Goal: Task Accomplishment & Management: Manage account settings

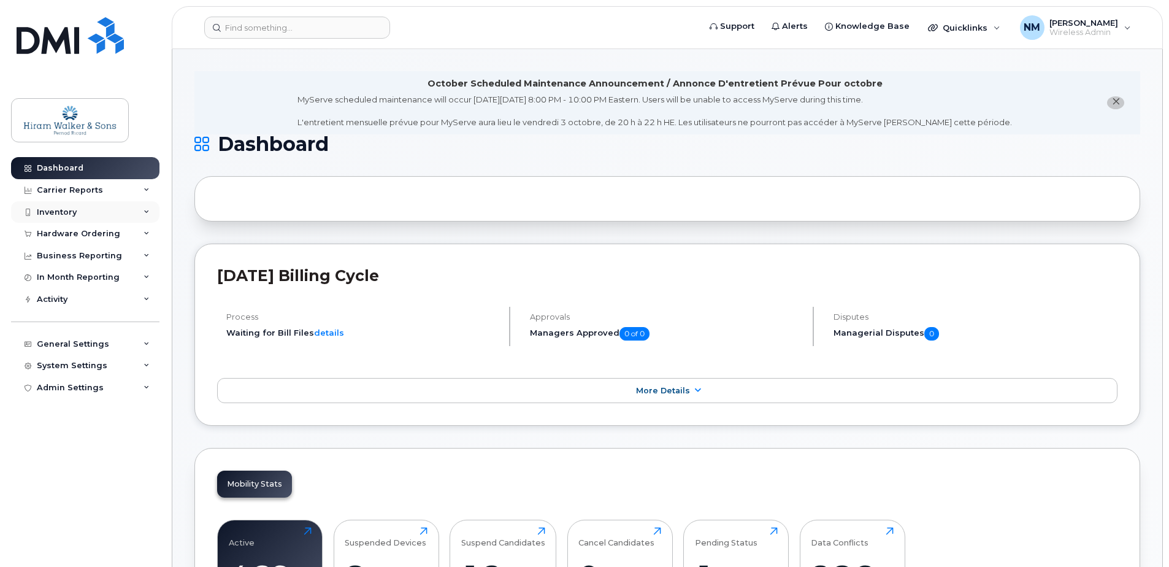
click at [120, 213] on div "Inventory" at bounding box center [85, 212] width 148 height 22
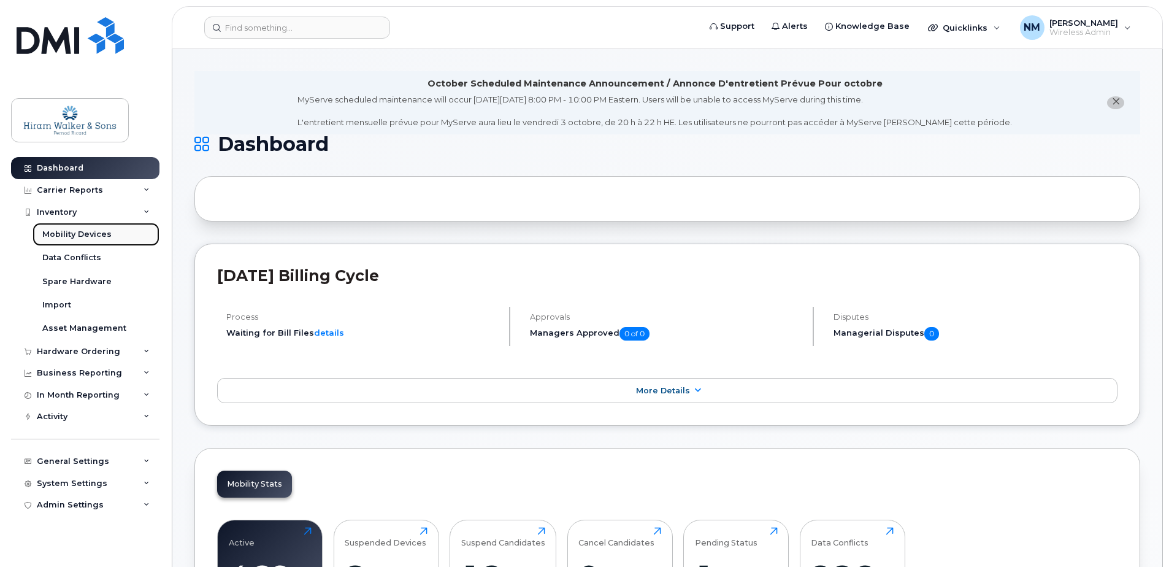
click at [90, 236] on div "Mobility Devices" at bounding box center [76, 234] width 69 height 11
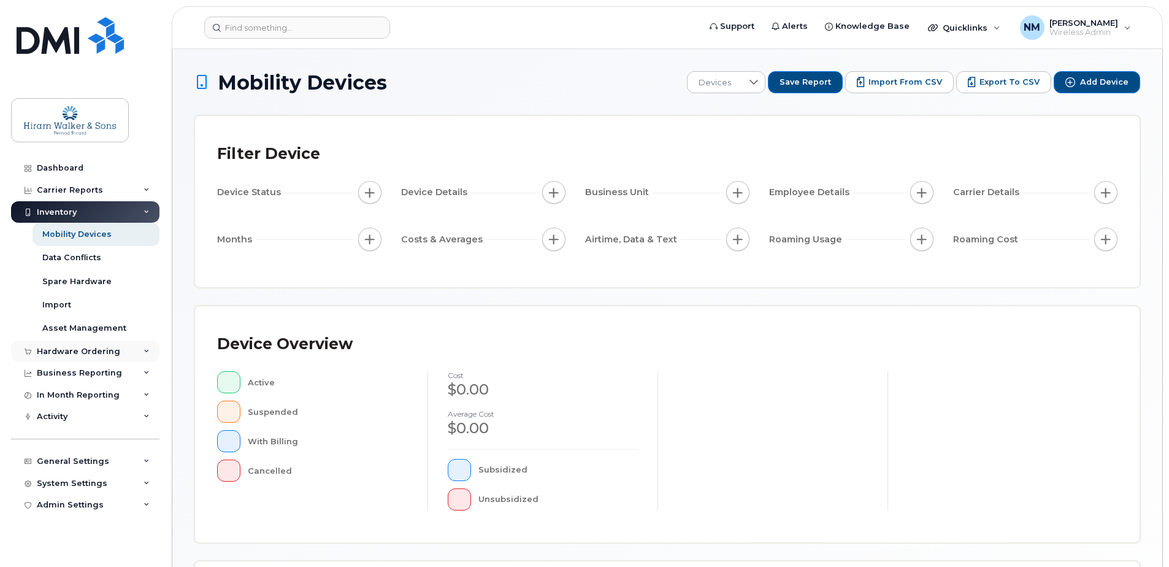
click at [97, 348] on div "Hardware Ordering" at bounding box center [78, 352] width 83 height 10
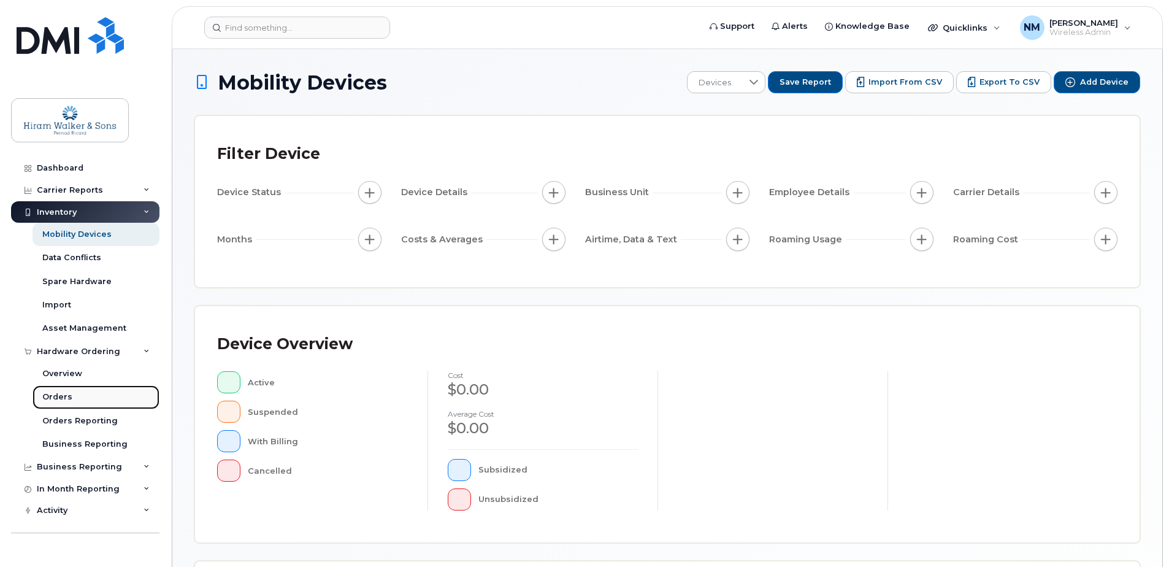
click at [81, 393] on link "Orders" at bounding box center [96, 396] width 127 height 23
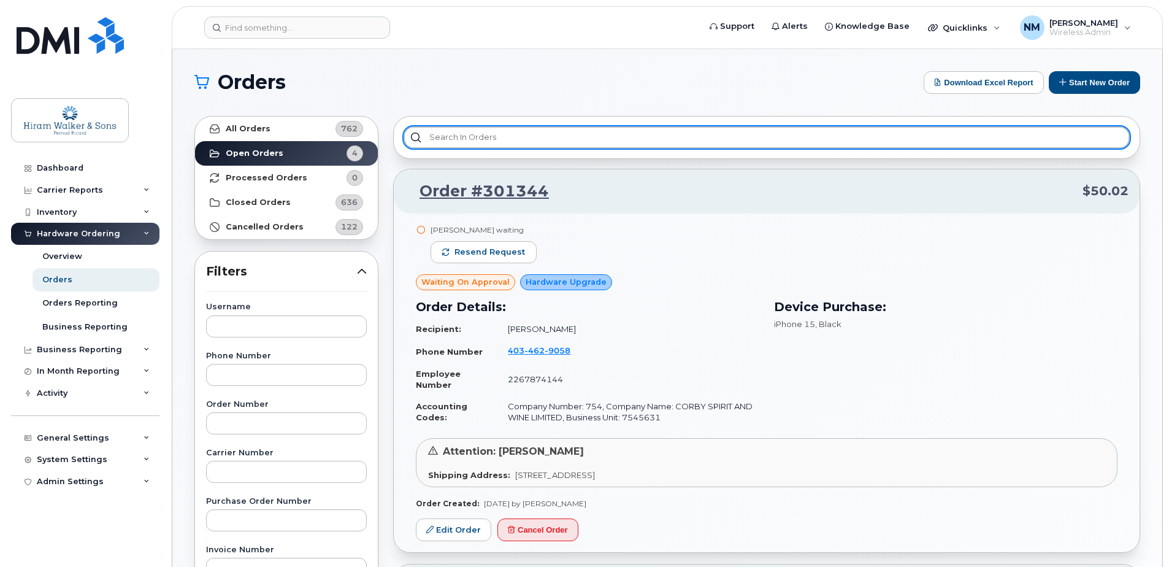
click at [548, 136] on input "text" at bounding box center [767, 137] width 726 height 22
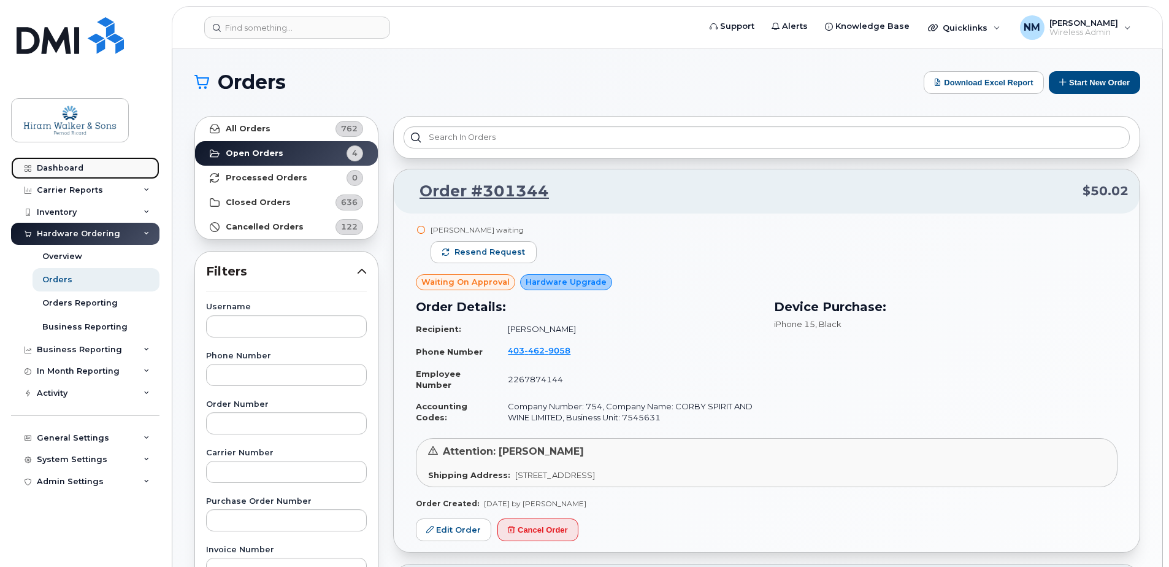
click at [70, 169] on div "Dashboard" at bounding box center [60, 168] width 47 height 10
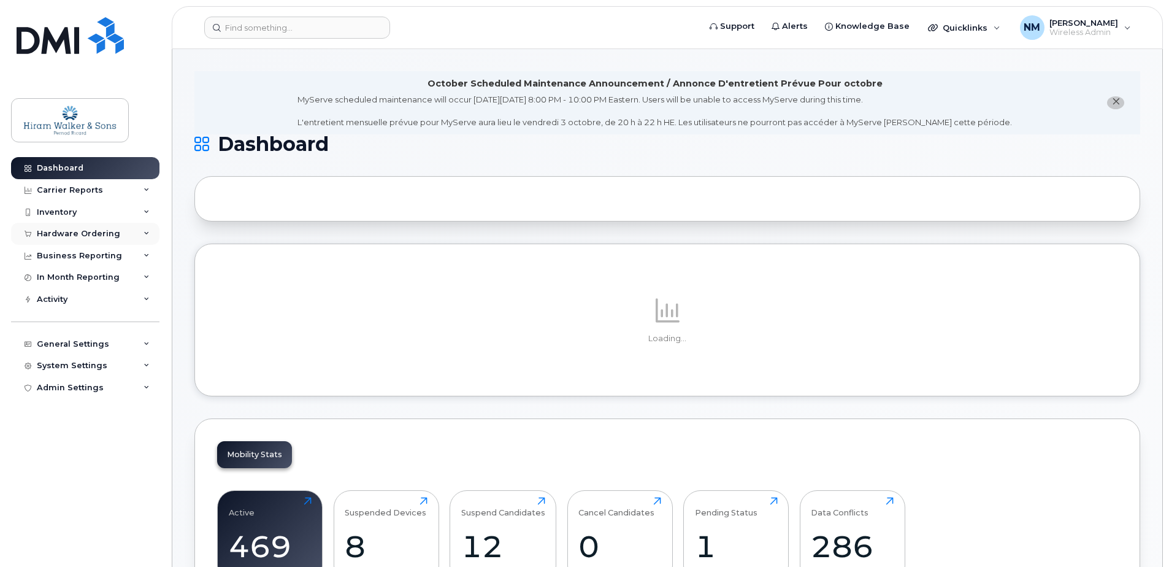
click at [141, 223] on div "Hardware Ordering" at bounding box center [85, 234] width 148 height 22
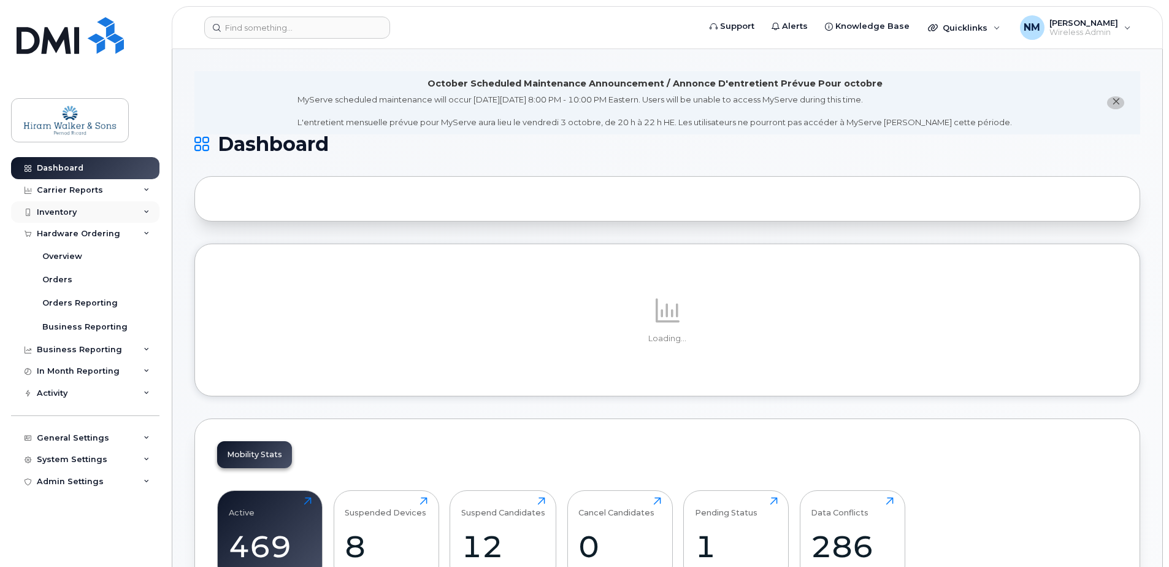
click at [144, 213] on icon at bounding box center [147, 212] width 6 height 6
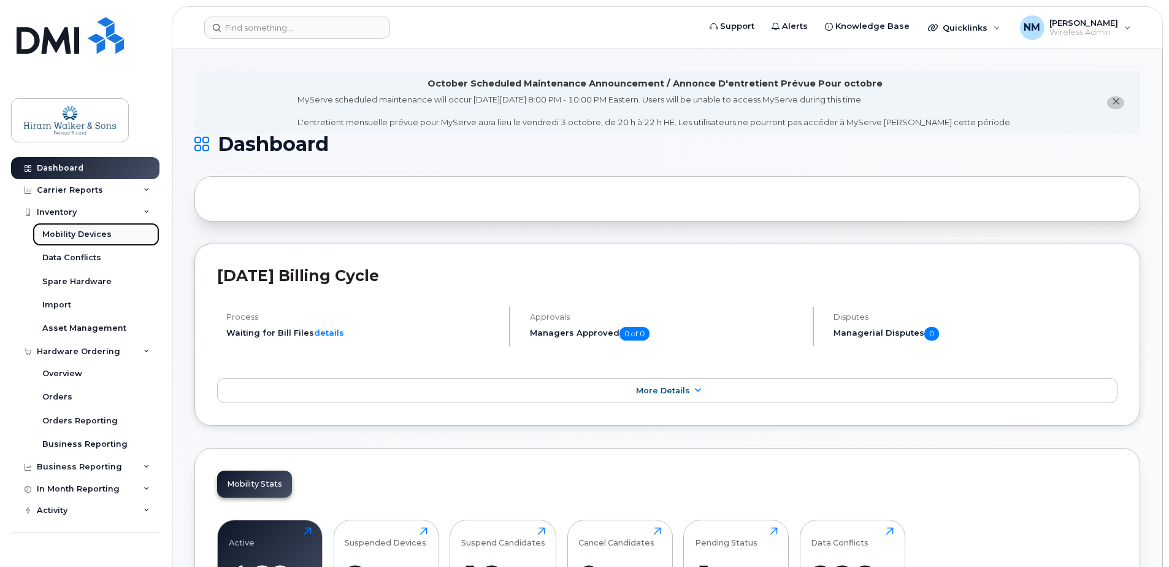
click at [122, 226] on link "Mobility Devices" at bounding box center [96, 234] width 127 height 23
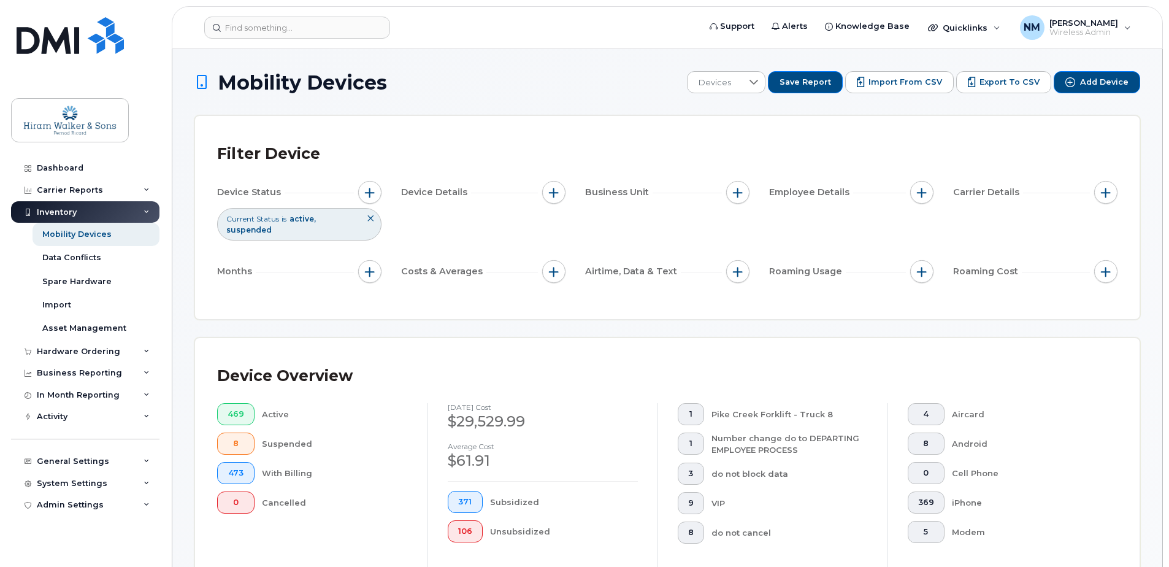
click at [102, 209] on div "Inventory" at bounding box center [85, 212] width 148 height 22
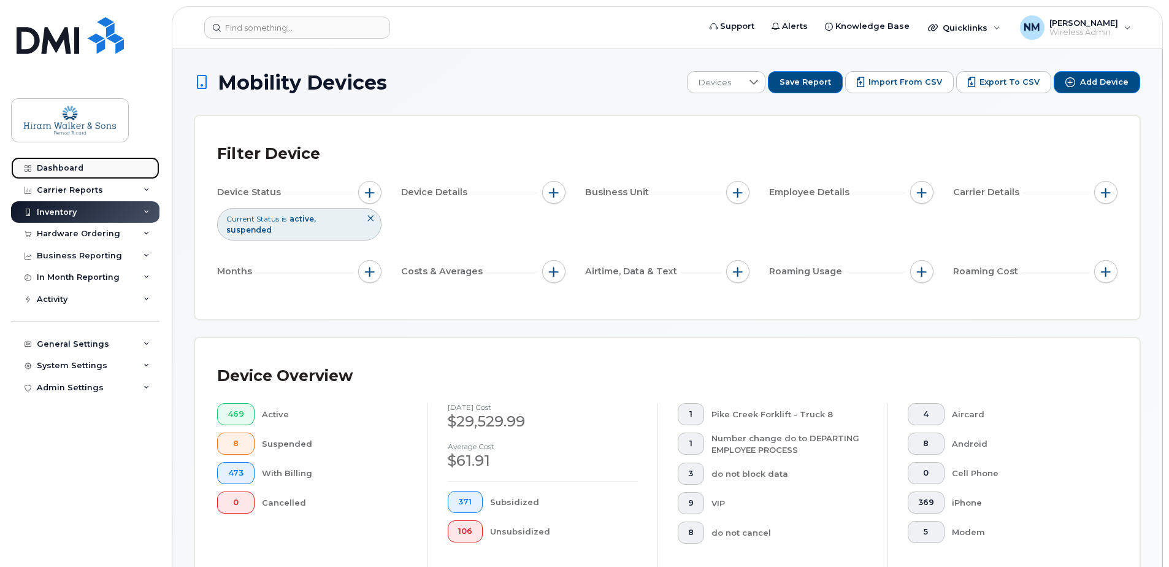
click at [126, 172] on link "Dashboard" at bounding box center [85, 168] width 148 height 22
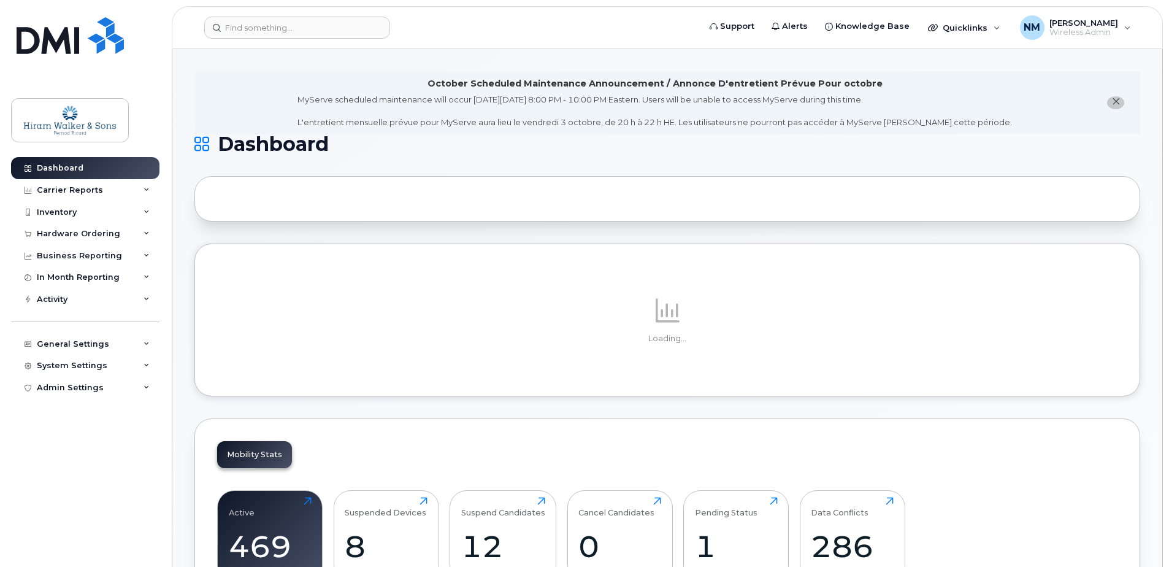
click at [314, 10] on header "Support Alerts Knowledge Base Quicklinks Suspend / Cancel Device Change SIM Car…" at bounding box center [667, 27] width 991 height 43
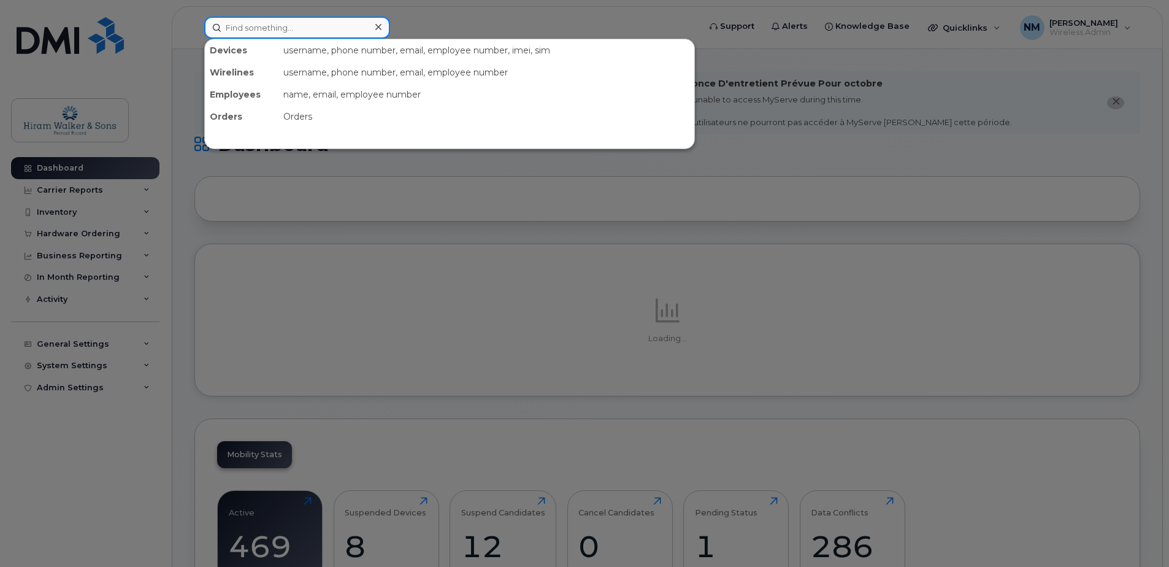
click at [305, 20] on input at bounding box center [297, 28] width 186 height 22
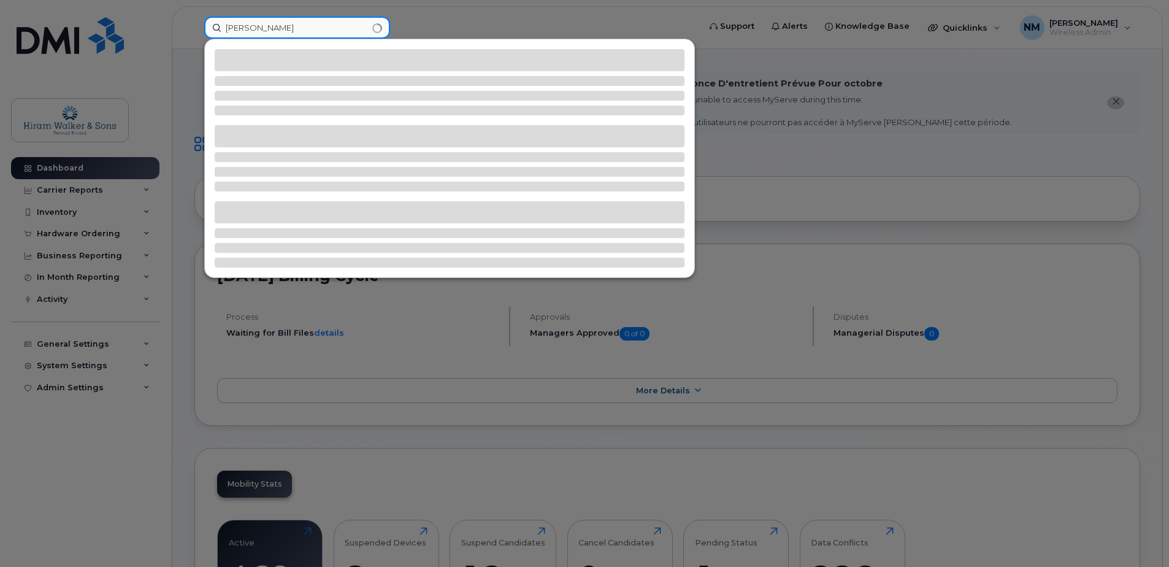
type input "brendt"
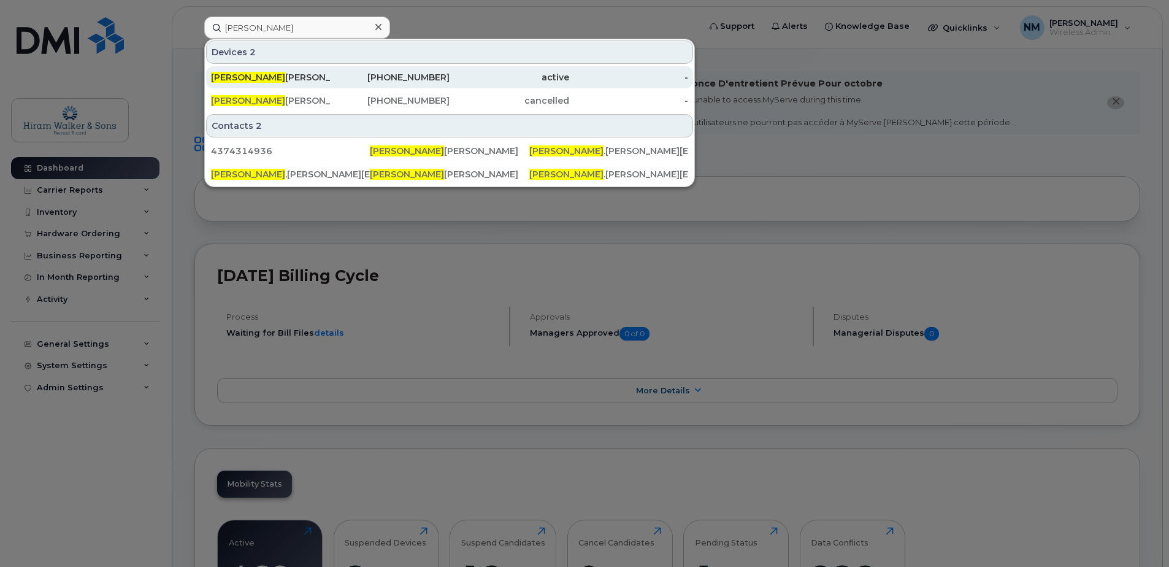
click at [475, 74] on div "active" at bounding box center [510, 77] width 120 height 12
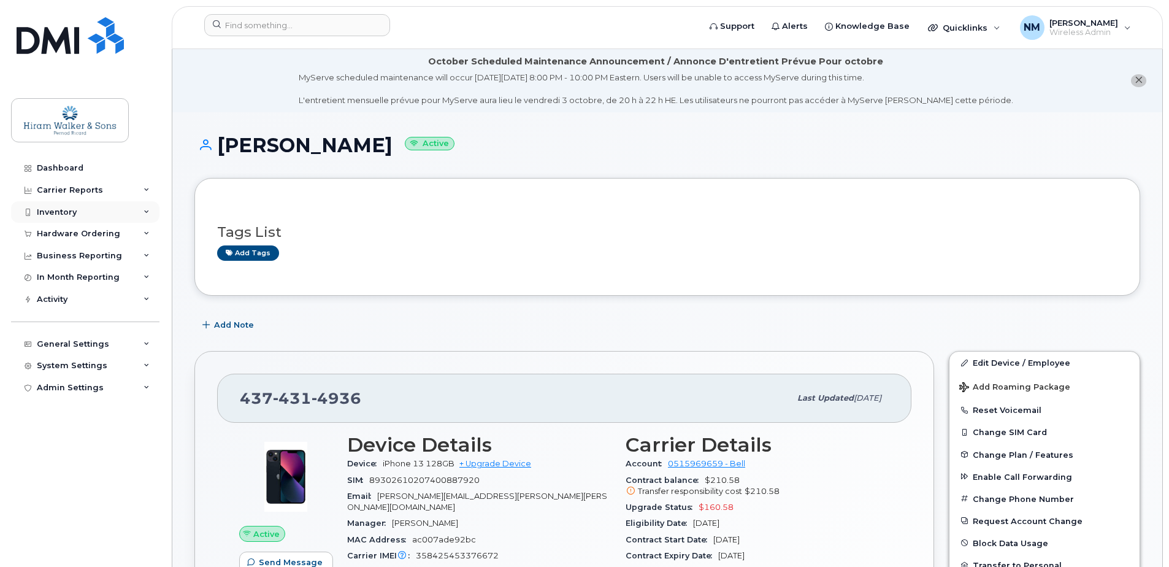
click at [112, 215] on div "Inventory" at bounding box center [85, 212] width 148 height 22
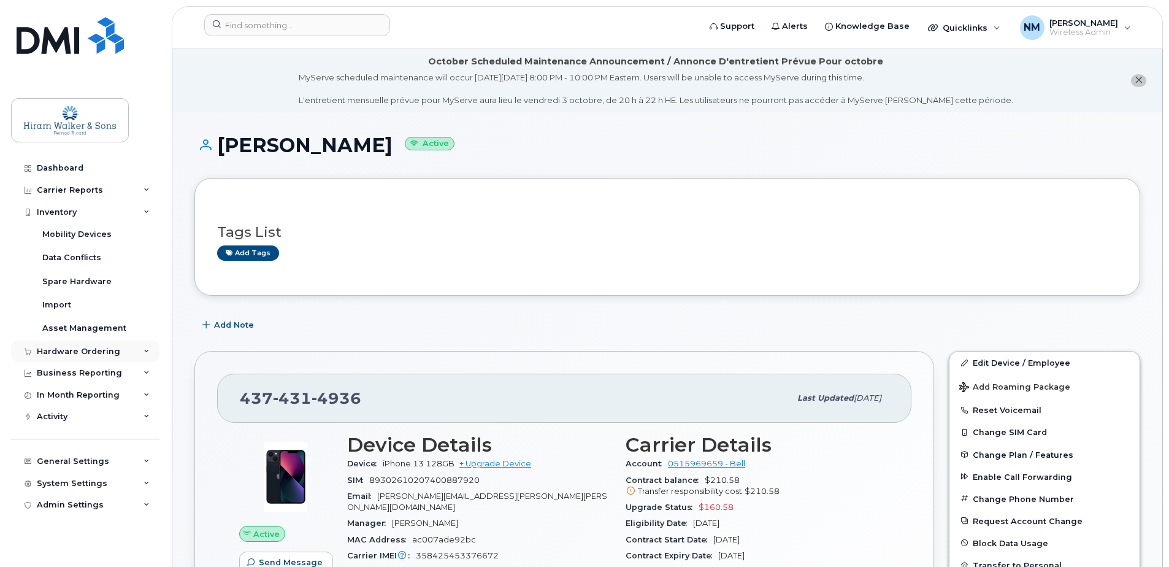
drag, startPoint x: 110, startPoint y: 217, endPoint x: 104, endPoint y: 229, distance: 12.9
click at [110, 217] on div "Inventory" at bounding box center [85, 212] width 148 height 22
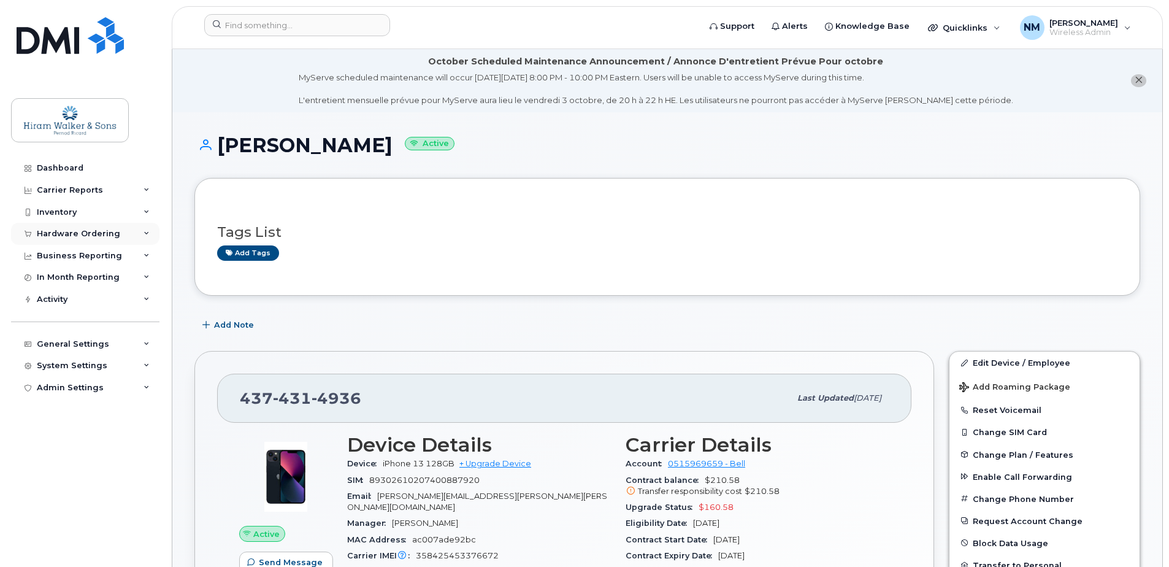
click at [96, 235] on div "Hardware Ordering" at bounding box center [78, 234] width 83 height 10
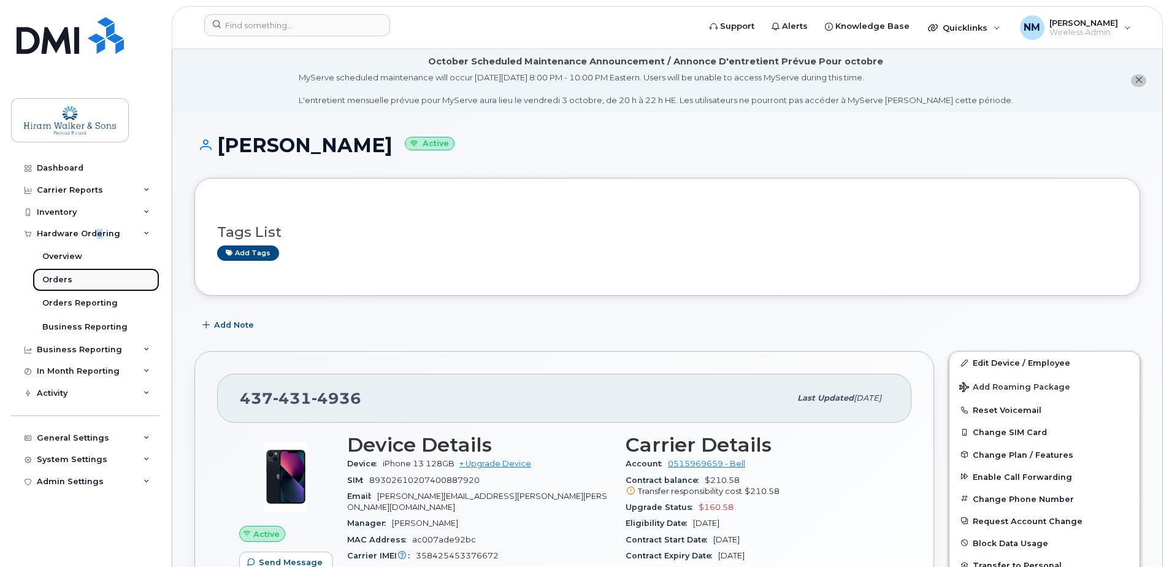
drag, startPoint x: 96, startPoint y: 236, endPoint x: 59, endPoint y: 283, distance: 59.5
click at [59, 283] on div "Orders" at bounding box center [57, 279] width 30 height 11
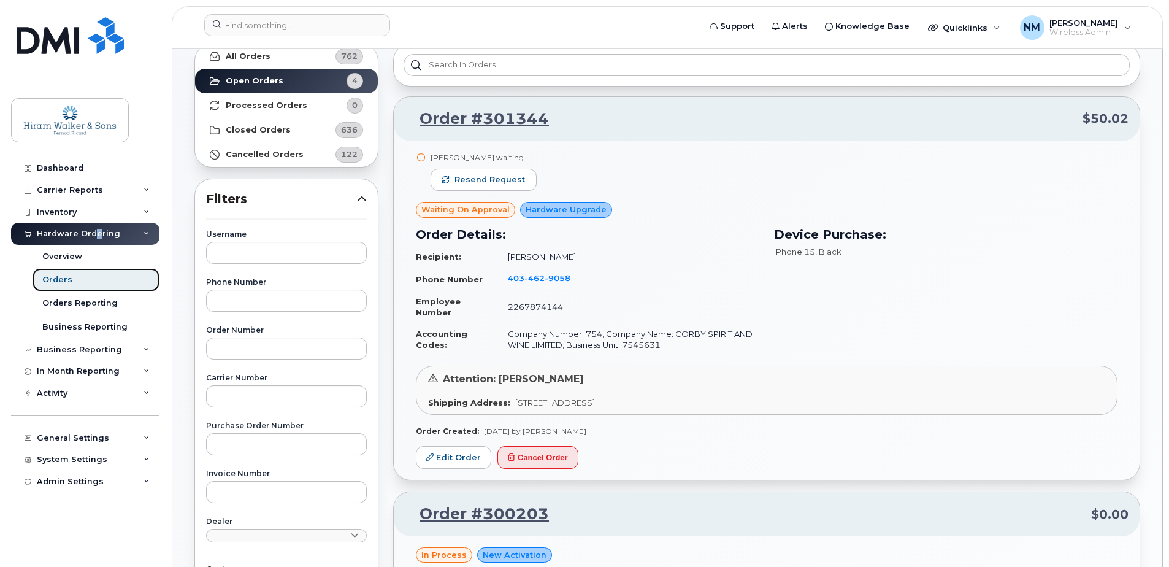
scroll to position [184, 0]
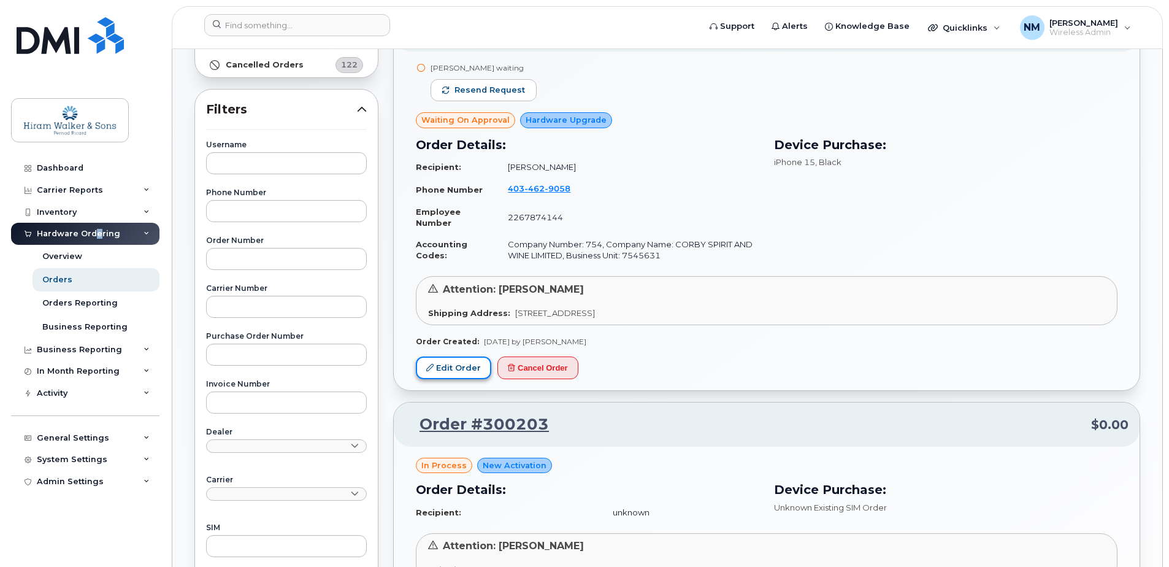
click at [450, 367] on link "Edit Order" at bounding box center [453, 367] width 75 height 23
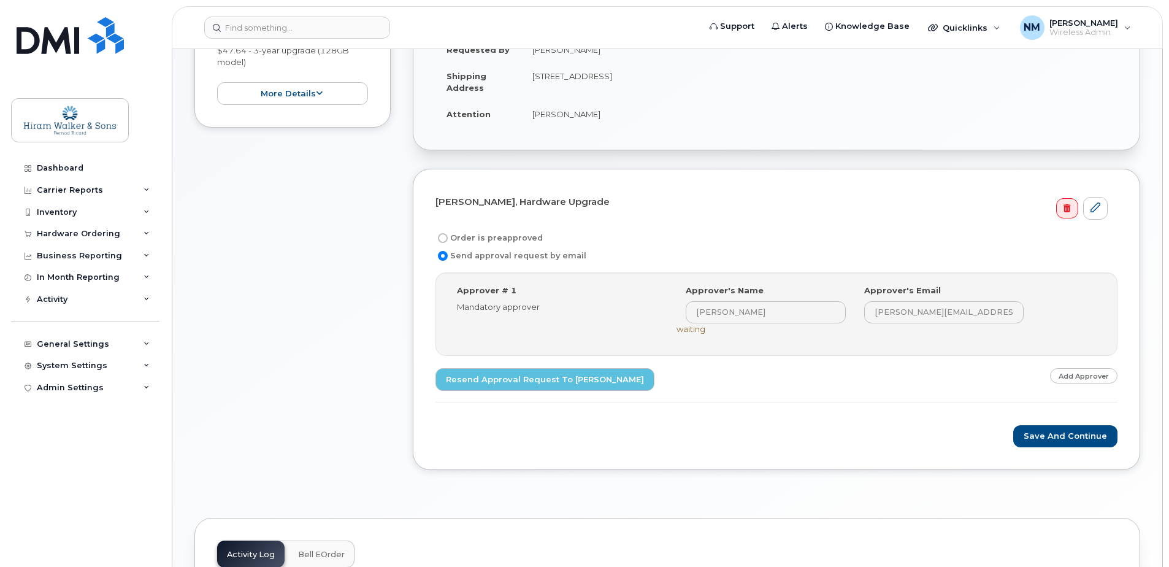
scroll to position [431, 0]
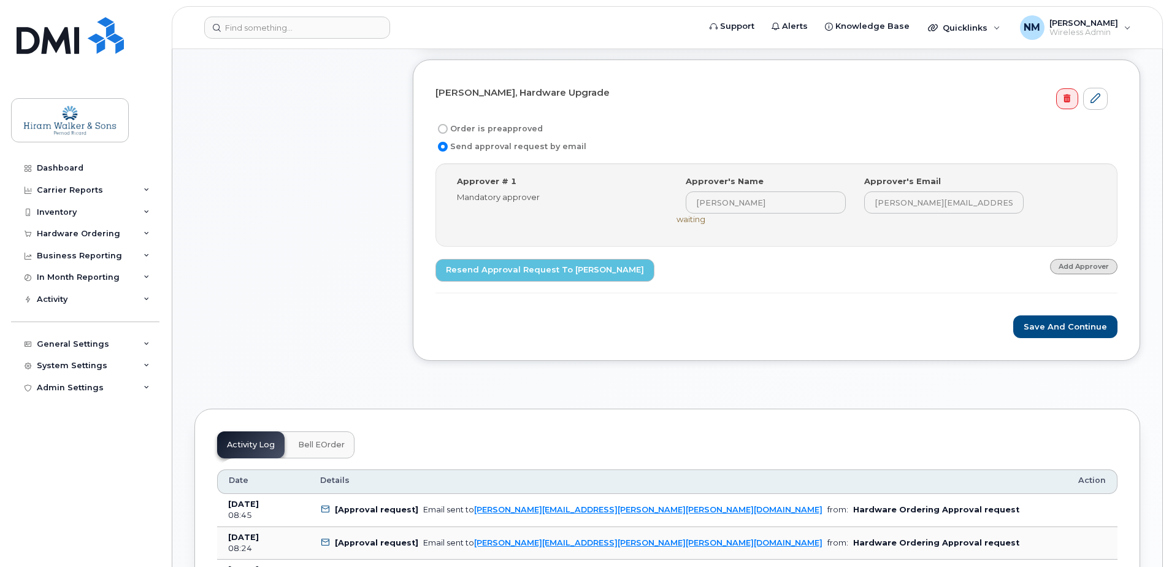
click at [1095, 267] on link "Add Approver" at bounding box center [1083, 266] width 67 height 15
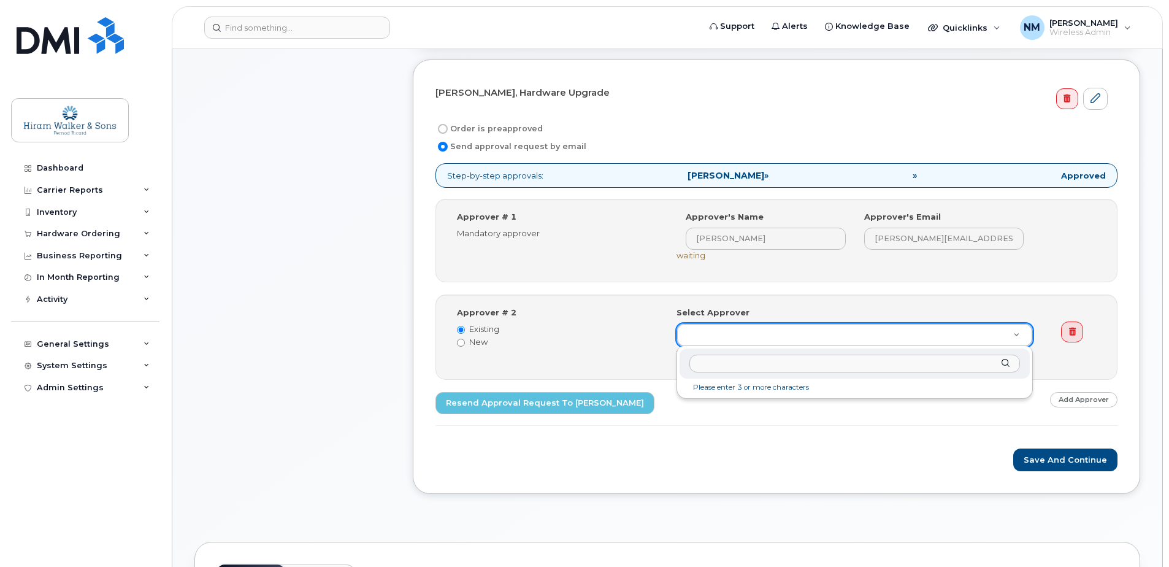
click at [723, 371] on input "text" at bounding box center [854, 364] width 331 height 18
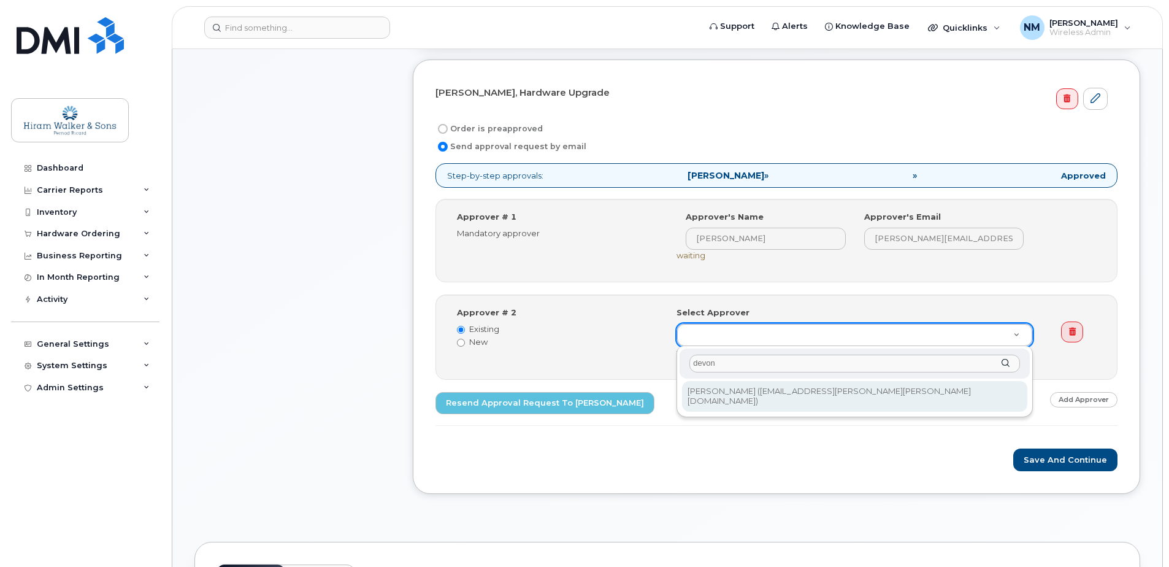
type input "devon"
type input "2375590"
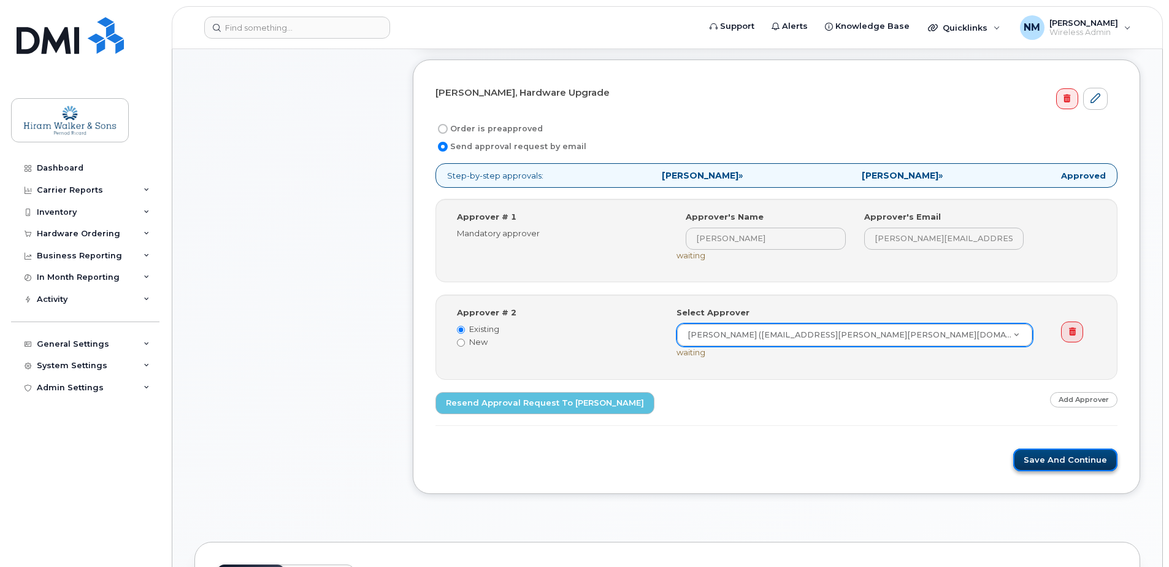
click at [1080, 458] on button "Save and Continue" at bounding box center [1065, 459] width 104 height 23
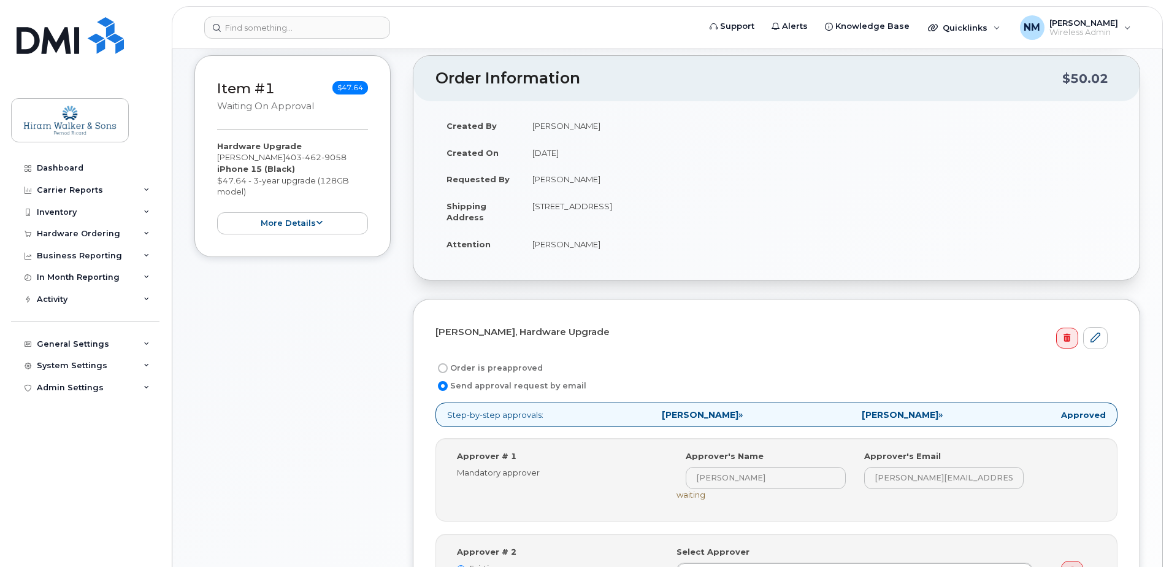
scroll to position [368, 0]
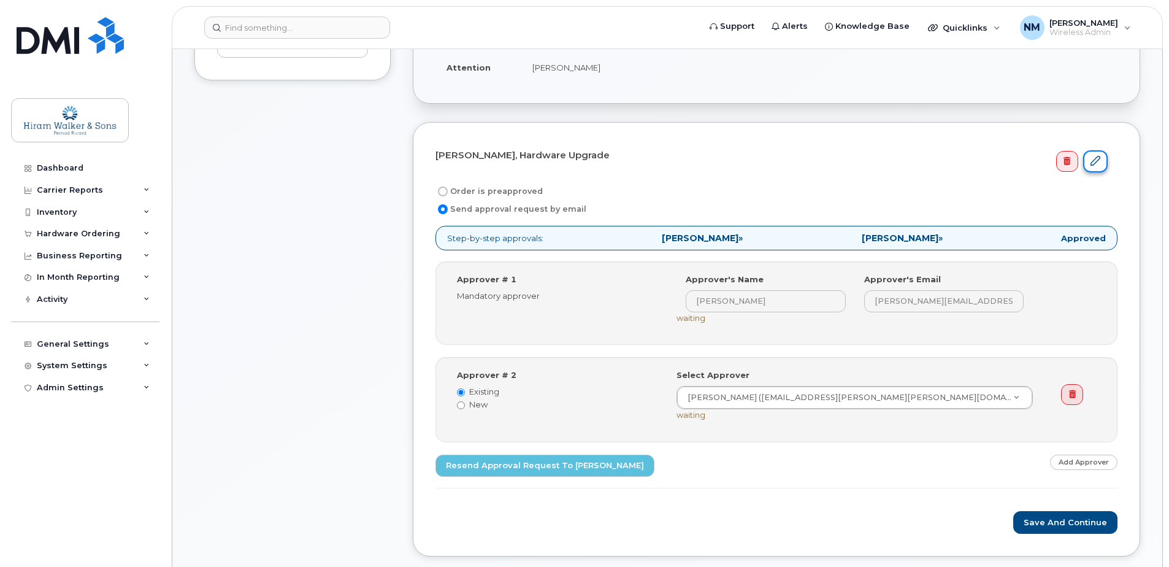
click at [1092, 158] on icon at bounding box center [1096, 161] width 10 height 10
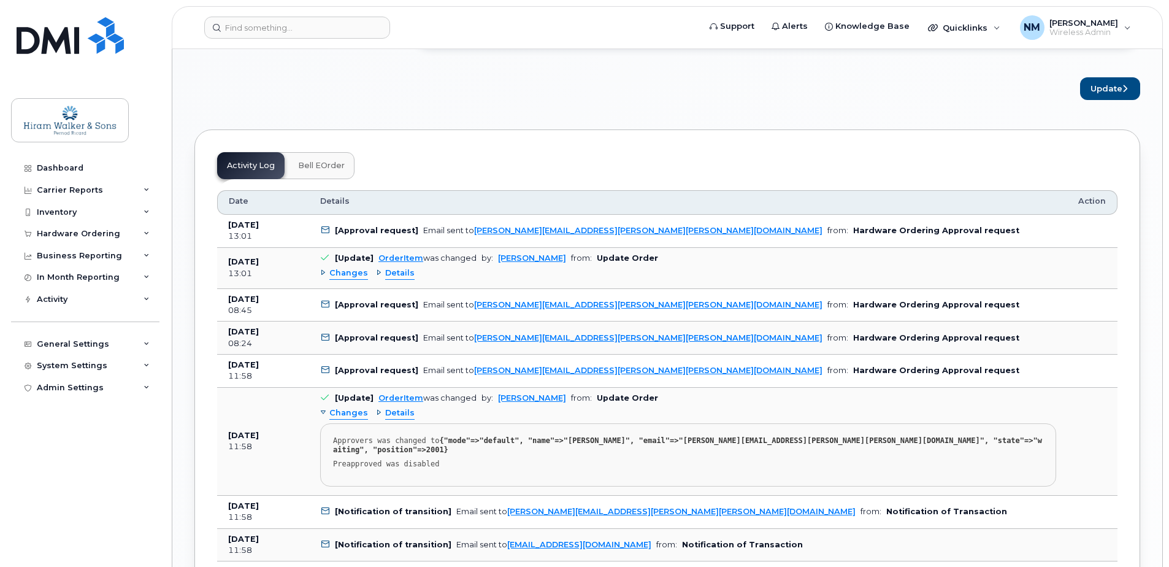
scroll to position [1227, 0]
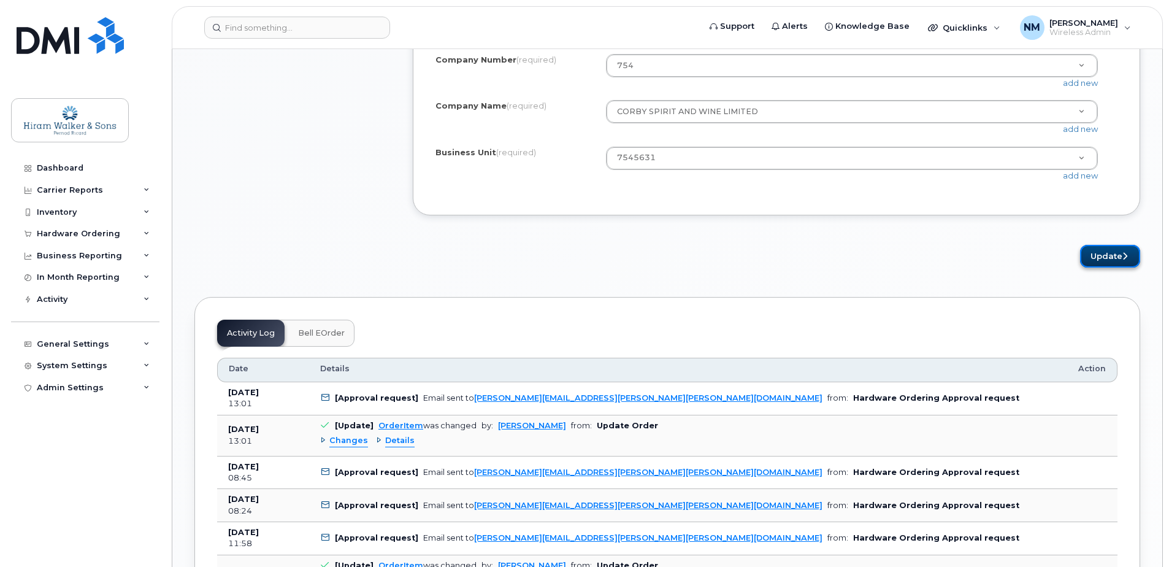
click at [1101, 267] on button "Update" at bounding box center [1110, 256] width 60 height 23
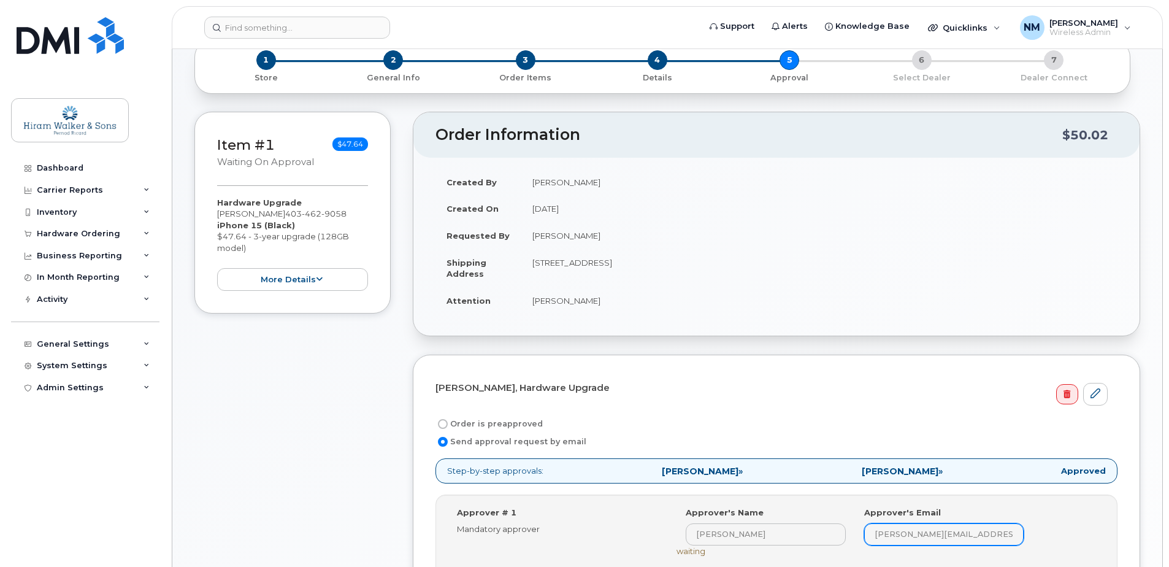
scroll to position [429, 0]
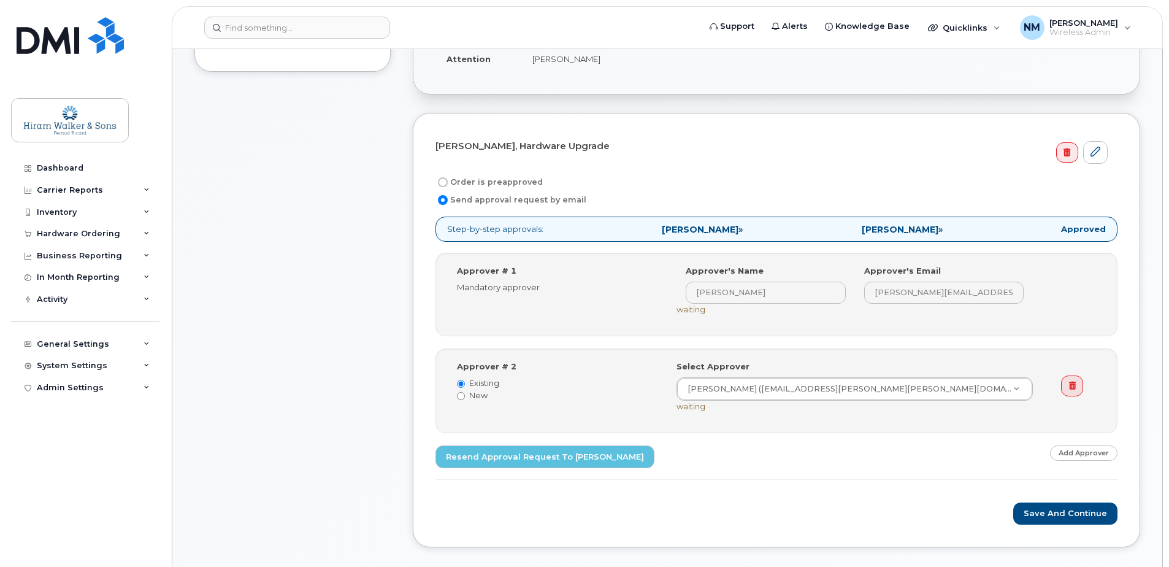
drag, startPoint x: 899, startPoint y: 302, endPoint x: 840, endPoint y: 310, distance: 58.7
click at [840, 310] on div "Select Approver [PERSON_NAME] ([PERSON_NAME][EMAIL_ADDRESS][PERSON_NAME][PERSON…" at bounding box center [860, 290] width 366 height 50
click at [1071, 387] on icon at bounding box center [1072, 385] width 7 height 8
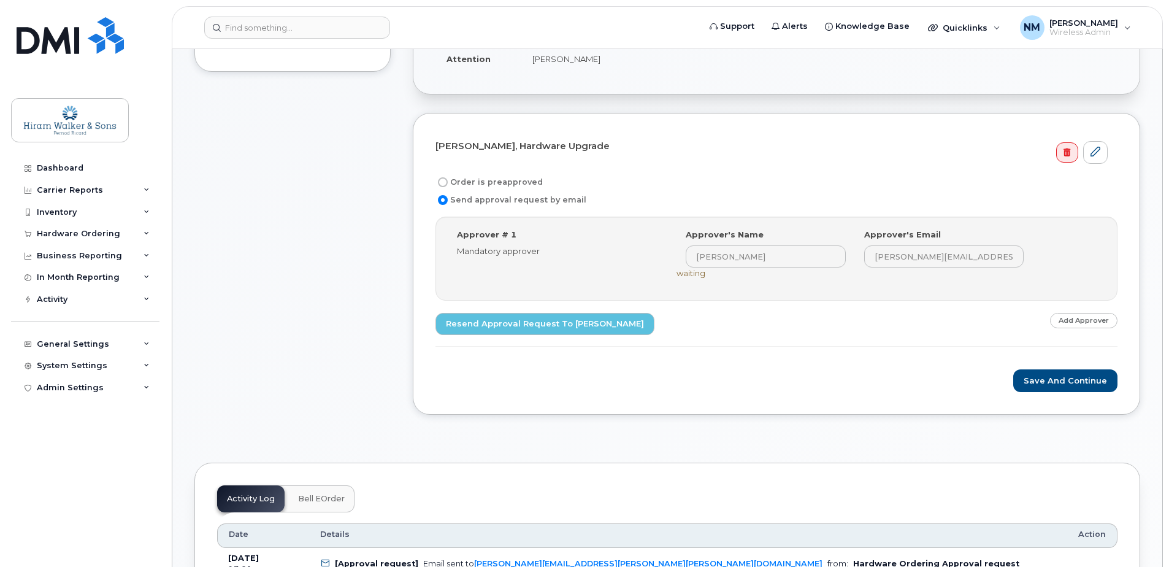
drag, startPoint x: 518, startPoint y: 233, endPoint x: 561, endPoint y: 247, distance: 45.0
click at [519, 233] on div "Approver # 1 Mandatory approver" at bounding box center [558, 243] width 220 height 28
click at [716, 244] on div "Approver's Name [PERSON_NAME]" at bounding box center [766, 248] width 178 height 39
click at [1071, 149] on link at bounding box center [1066, 152] width 21 height 21
click at [1103, 154] on link at bounding box center [1095, 152] width 25 height 23
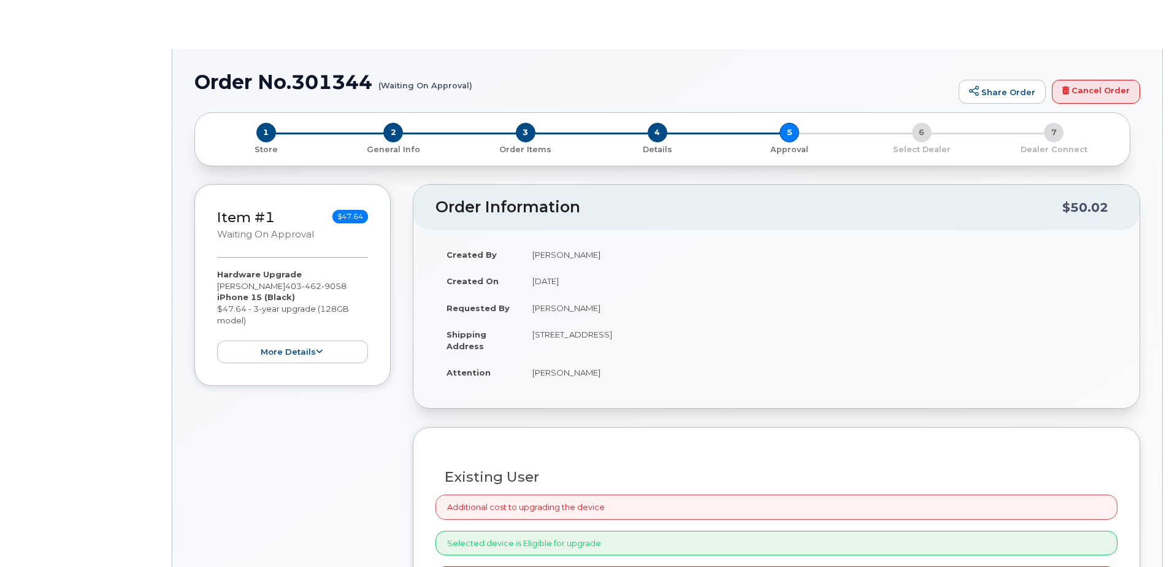
select select "2371819"
select select "eligible_for_upgrade"
radio input "true"
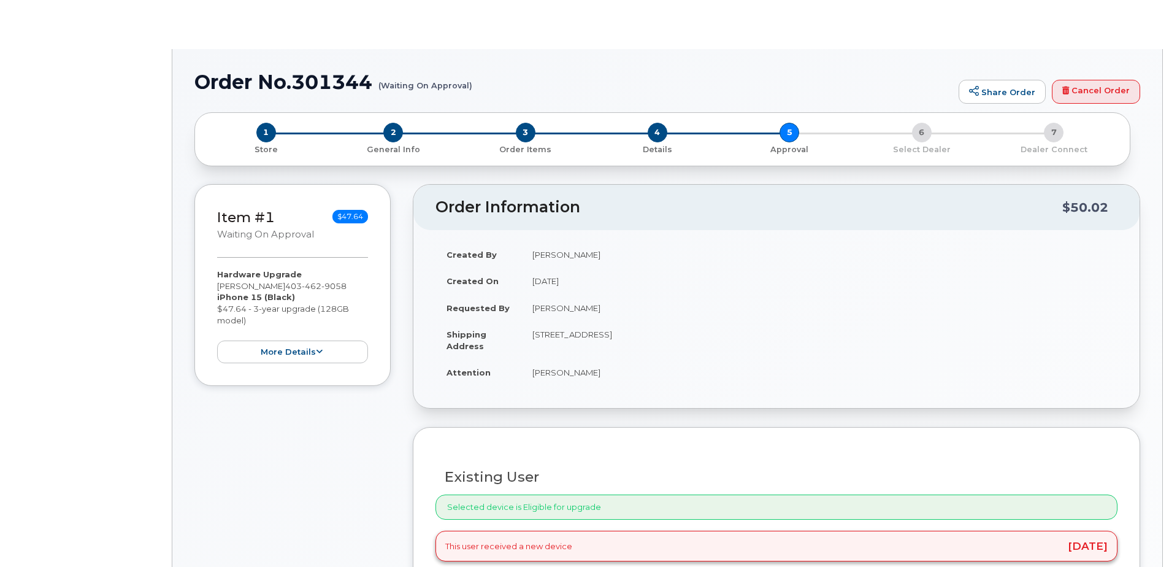
type input "2975573"
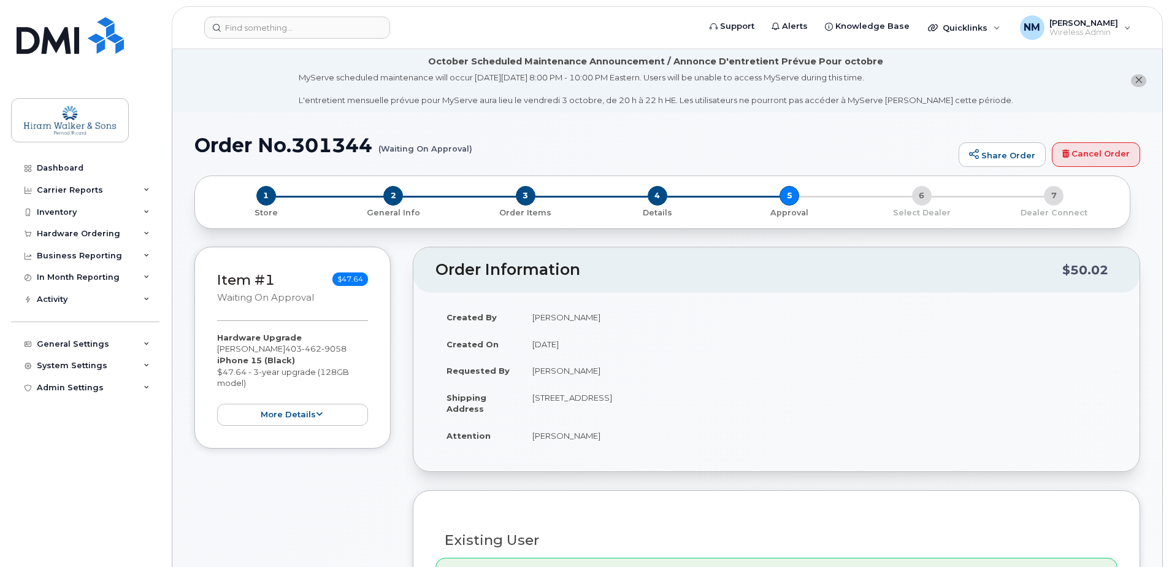
click at [313, 427] on div "Item #1 Waiting On Approval $47.64 Hardware Upgrade [PERSON_NAME] [PHONE_NUMBER…" at bounding box center [292, 348] width 196 height 202
click at [321, 415] on icon at bounding box center [319, 414] width 7 height 8
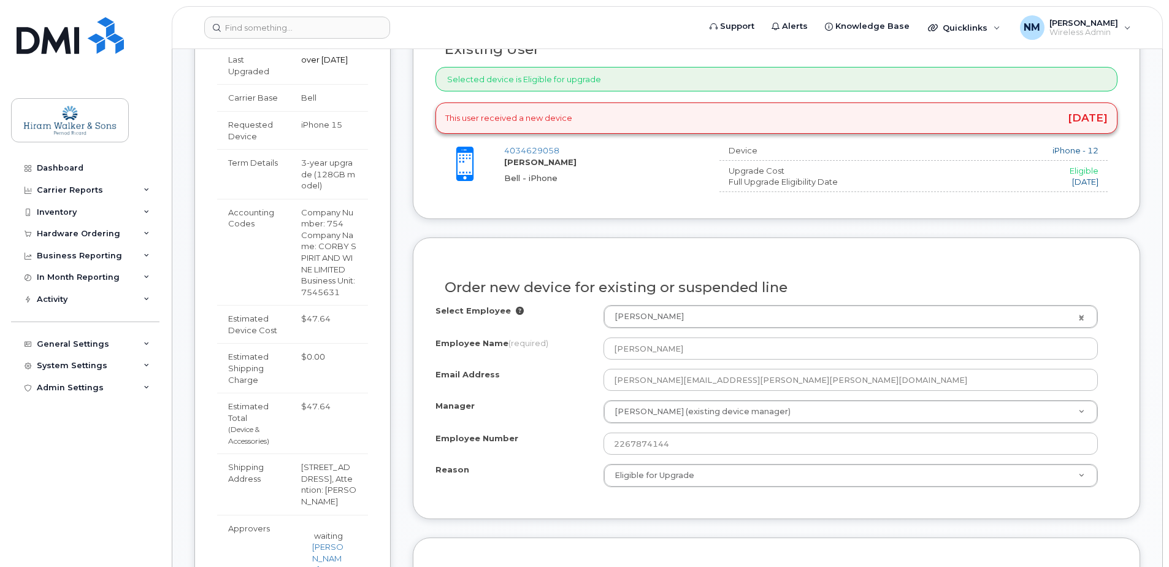
scroll to position [981, 0]
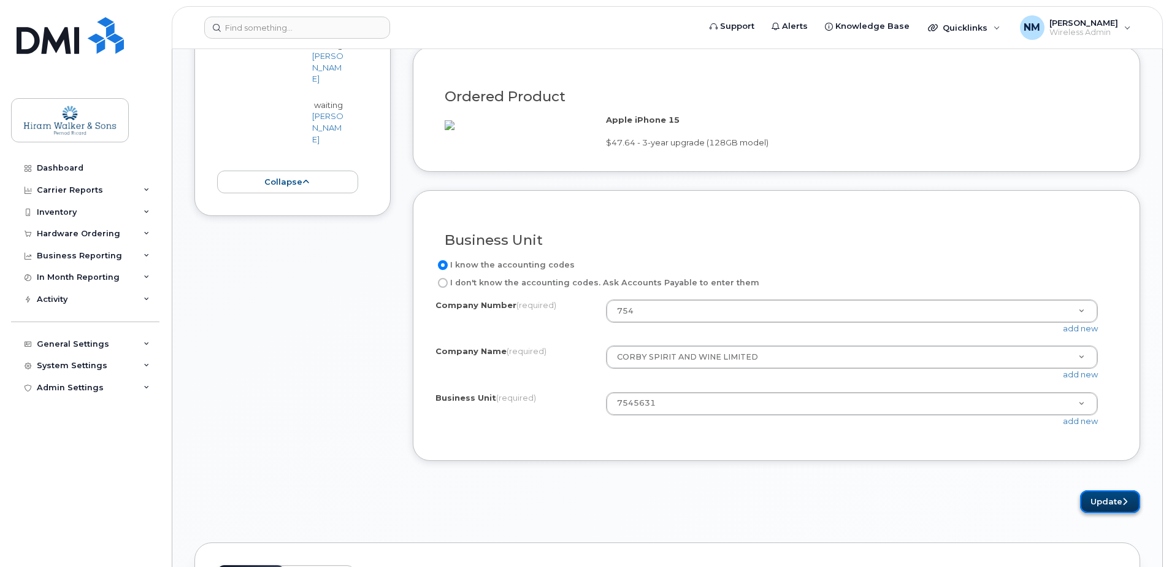
click at [1094, 513] on button "Update" at bounding box center [1110, 501] width 60 height 23
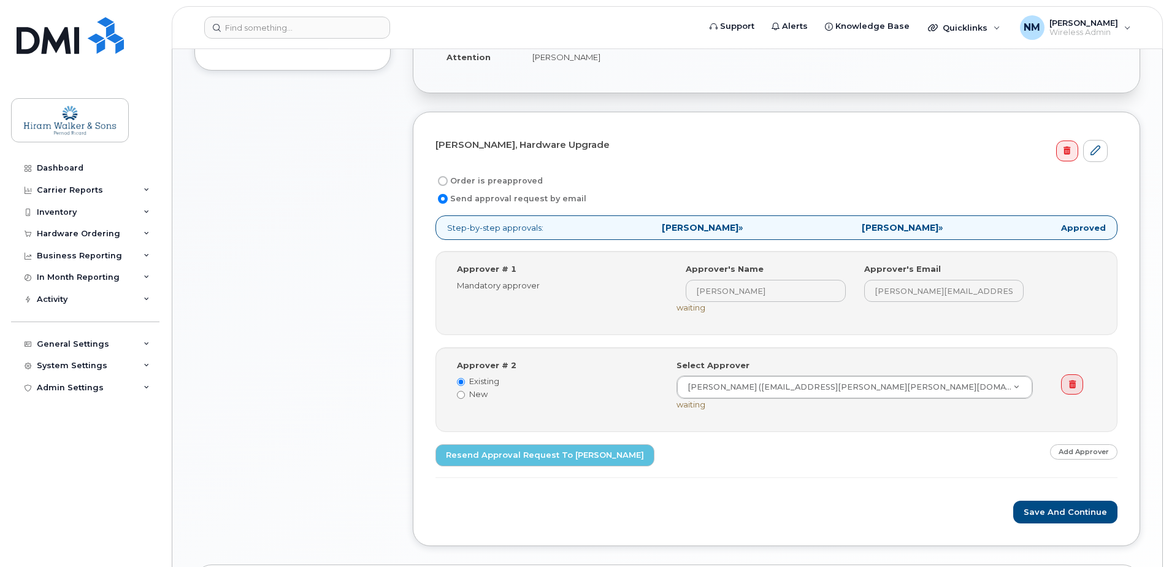
scroll to position [431, 0]
click at [480, 176] on label "Order is preapproved" at bounding box center [488, 181] width 107 height 15
click at [448, 176] on input "Order is preapproved" at bounding box center [443, 181] width 10 height 10
radio input "true"
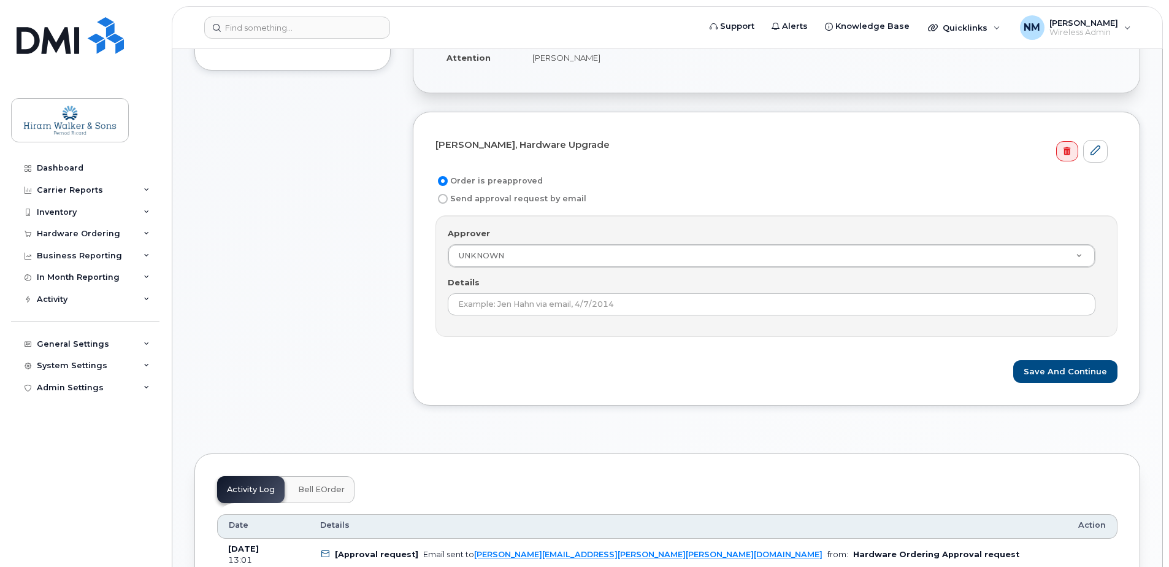
click at [453, 202] on label "Send approval request by email" at bounding box center [510, 198] width 151 height 15
click at [448, 202] on input "Send approval request by email" at bounding box center [443, 199] width 10 height 10
radio input "true"
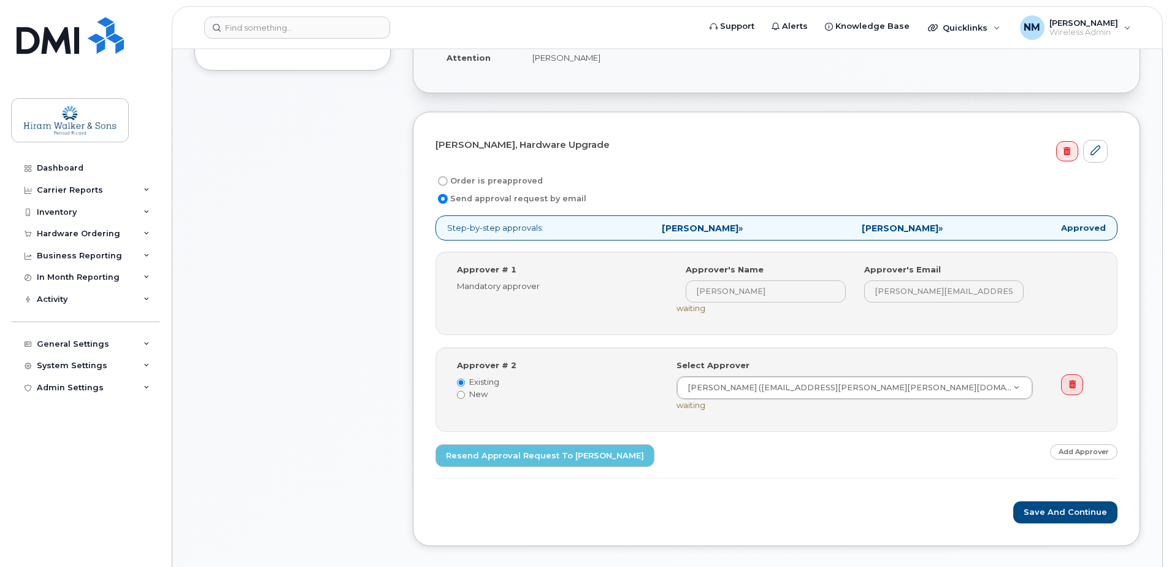
click at [736, 232] on span "Courtney Keith »" at bounding box center [702, 228] width 81 height 9
click at [477, 269] on label "Approver # 1" at bounding box center [486, 270] width 59 height 12
drag, startPoint x: 477, startPoint y: 269, endPoint x: 560, endPoint y: 154, distance: 141.5
click at [561, 153] on div "Scott Mantz, Hardware Upgrade" at bounding box center [776, 148] width 682 height 28
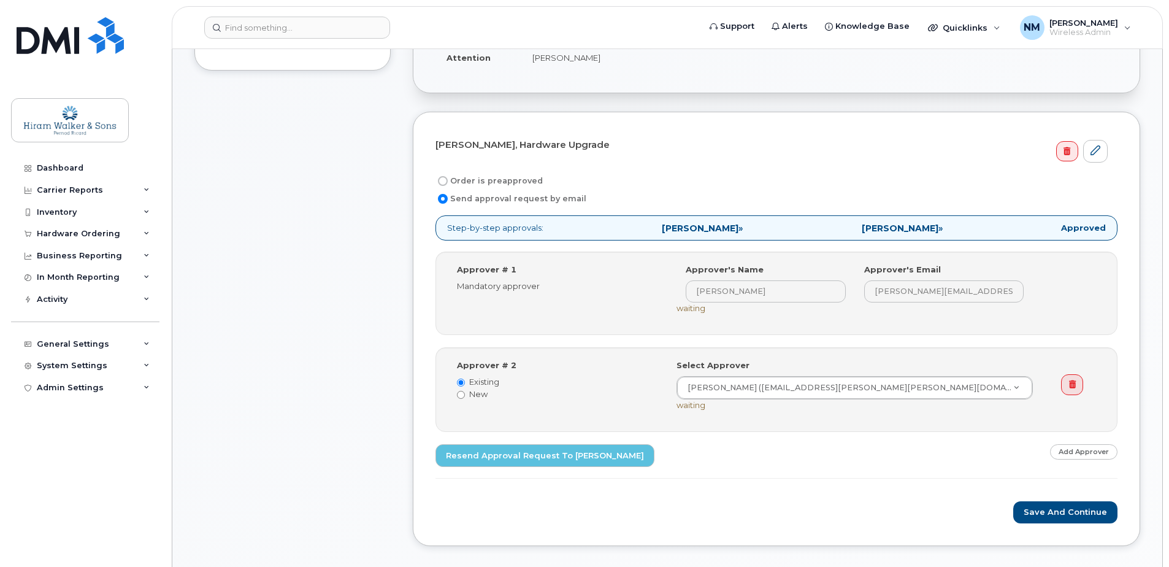
click at [500, 183] on label "Order is preapproved" at bounding box center [488, 181] width 107 height 15
click at [448, 183] on input "Order is preapproved" at bounding box center [443, 181] width 10 height 10
radio input "true"
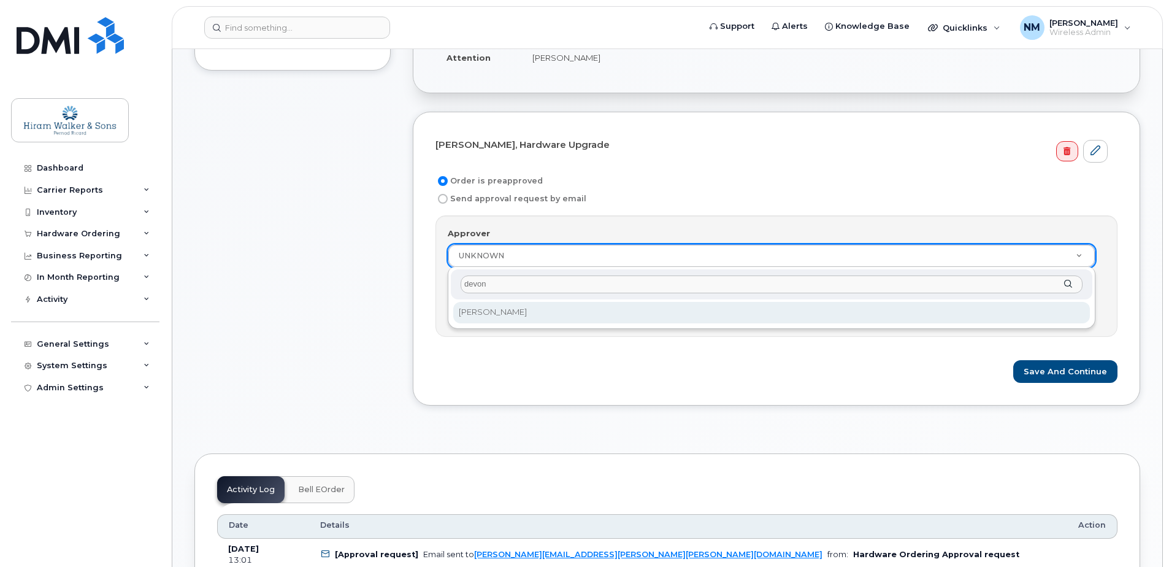
type input "devon"
select select "2375590"
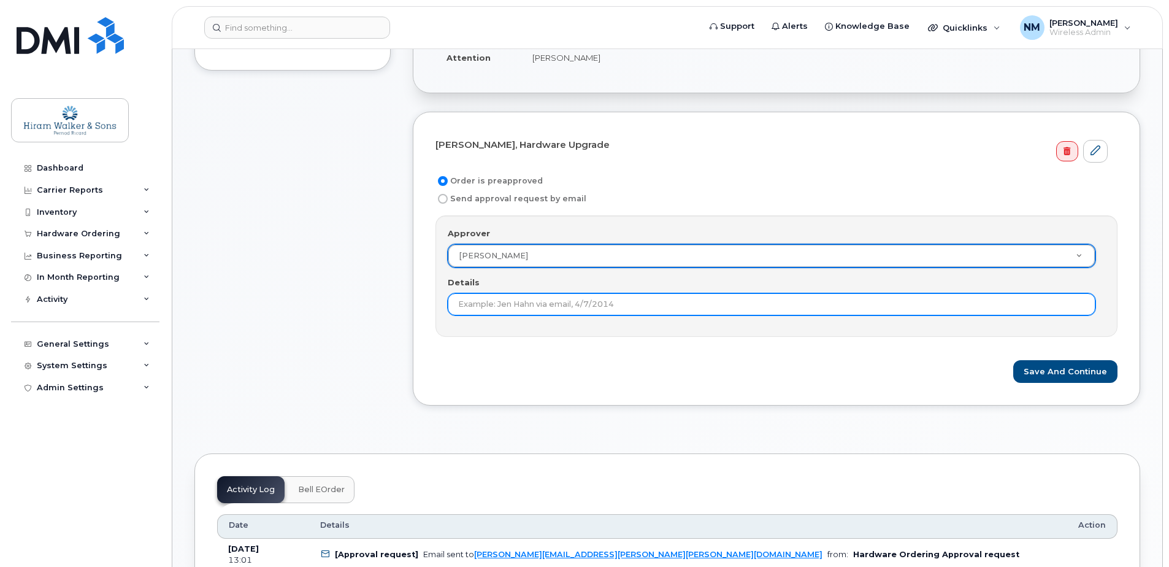
click at [528, 310] on input "Details" at bounding box center [772, 304] width 648 height 22
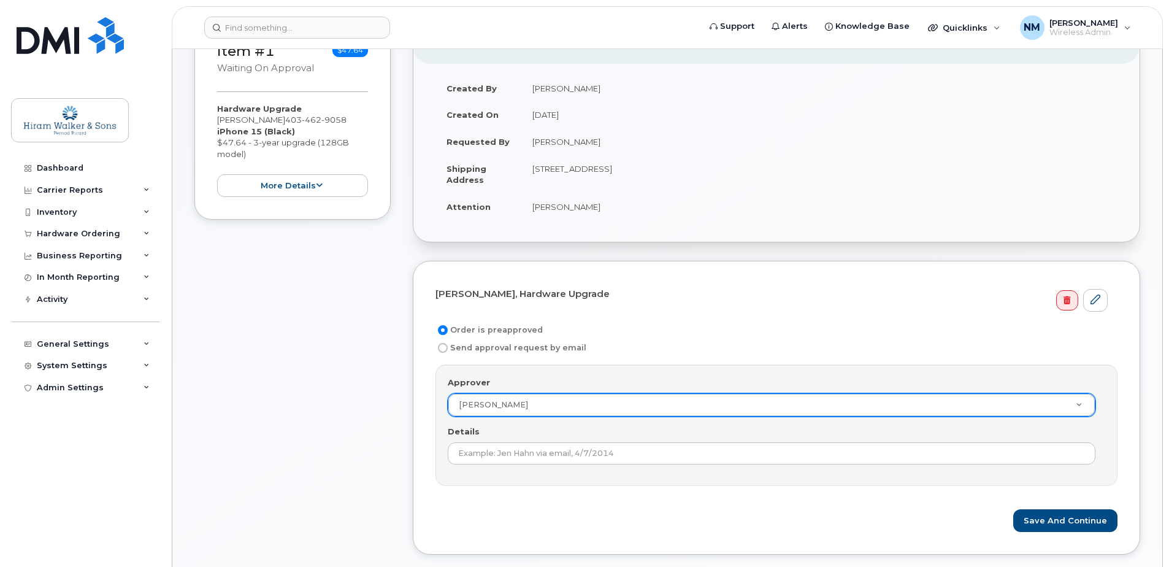
scroll to position [307, 0]
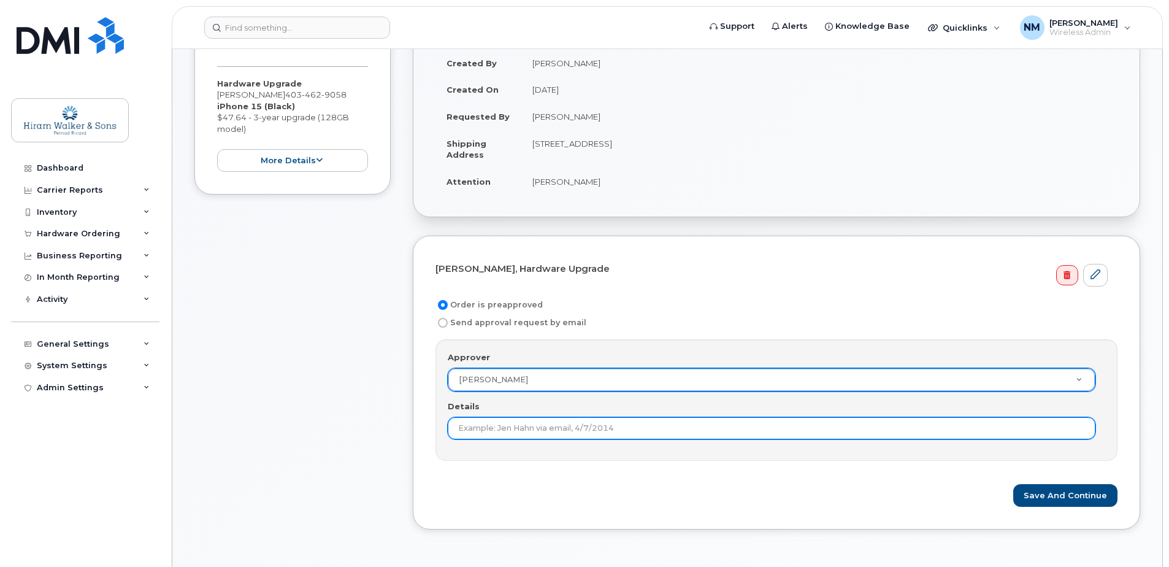
click at [607, 427] on input "Details" at bounding box center [772, 428] width 648 height 22
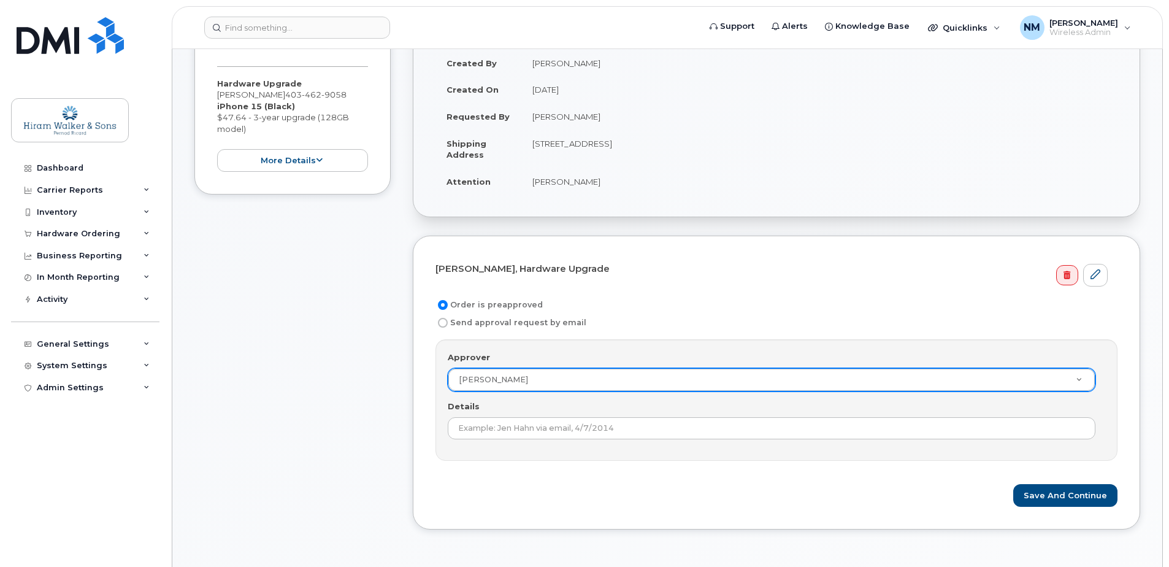
click at [467, 324] on label "Send approval request by email" at bounding box center [510, 322] width 151 height 15
click at [448, 324] on input "Send approval request by email" at bounding box center [443, 323] width 10 height 10
radio input "true"
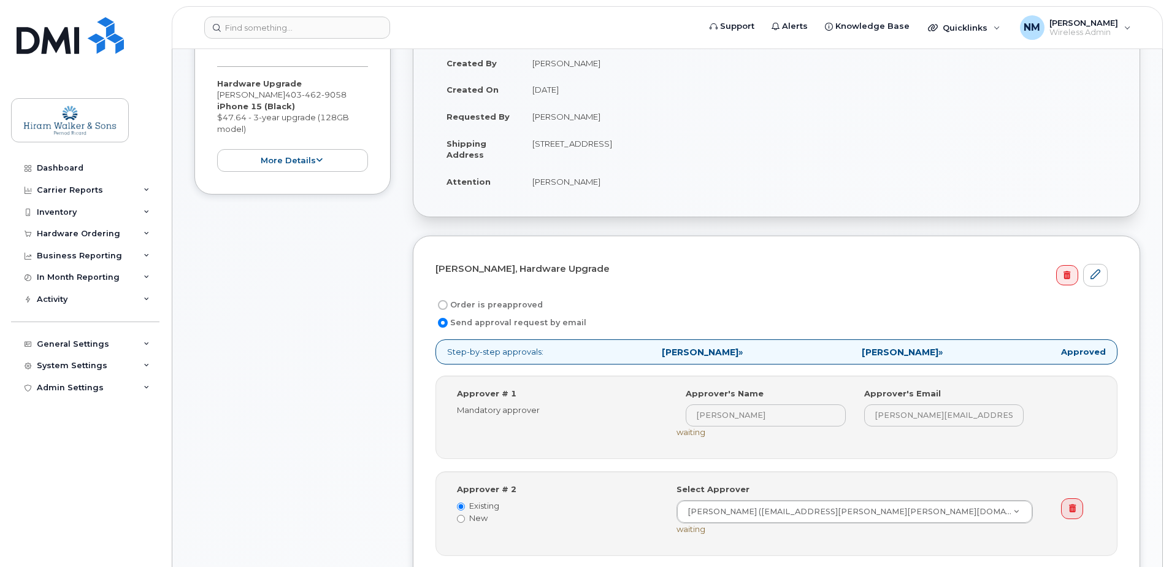
drag, startPoint x: 700, startPoint y: 414, endPoint x: 674, endPoint y: 344, distance: 74.5
click at [673, 343] on p "Step-by-step approvals: Courtney Keith » Devon Pollard » Approved" at bounding box center [776, 351] width 682 height 25
click at [684, 350] on strong "Courtney Keith" at bounding box center [700, 352] width 77 height 11
drag, startPoint x: 687, startPoint y: 350, endPoint x: 701, endPoint y: 348, distance: 14.2
click at [699, 348] on strong "Courtney Keith" at bounding box center [700, 352] width 77 height 11
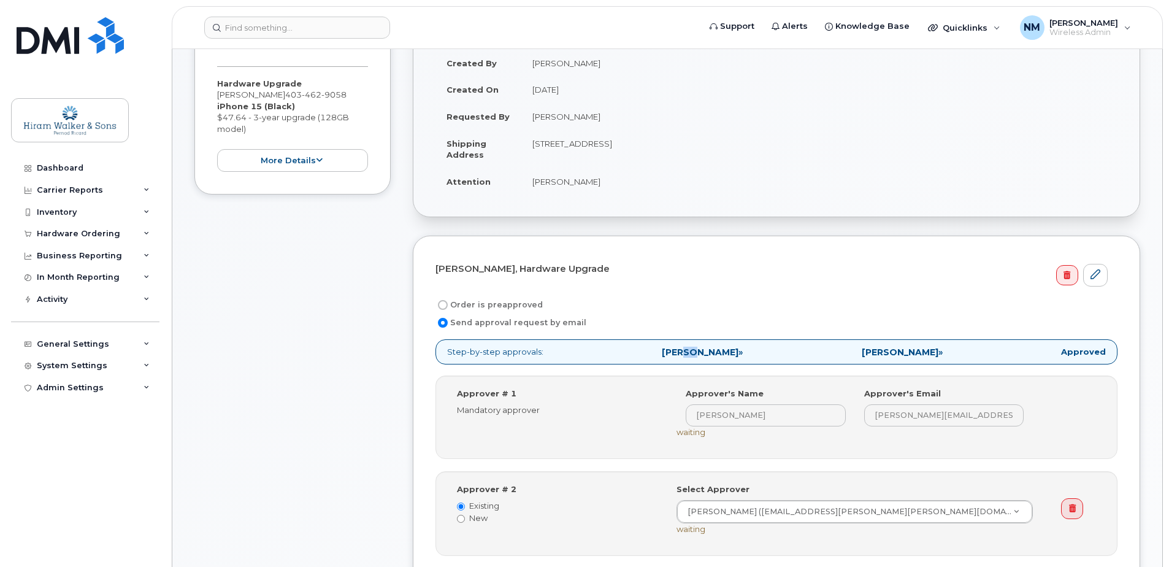
click at [937, 341] on p "Step-by-step approvals: Courtney Keith » Devon Pollard » Approved" at bounding box center [776, 351] width 682 height 25
click at [1073, 508] on icon at bounding box center [1072, 508] width 7 height 8
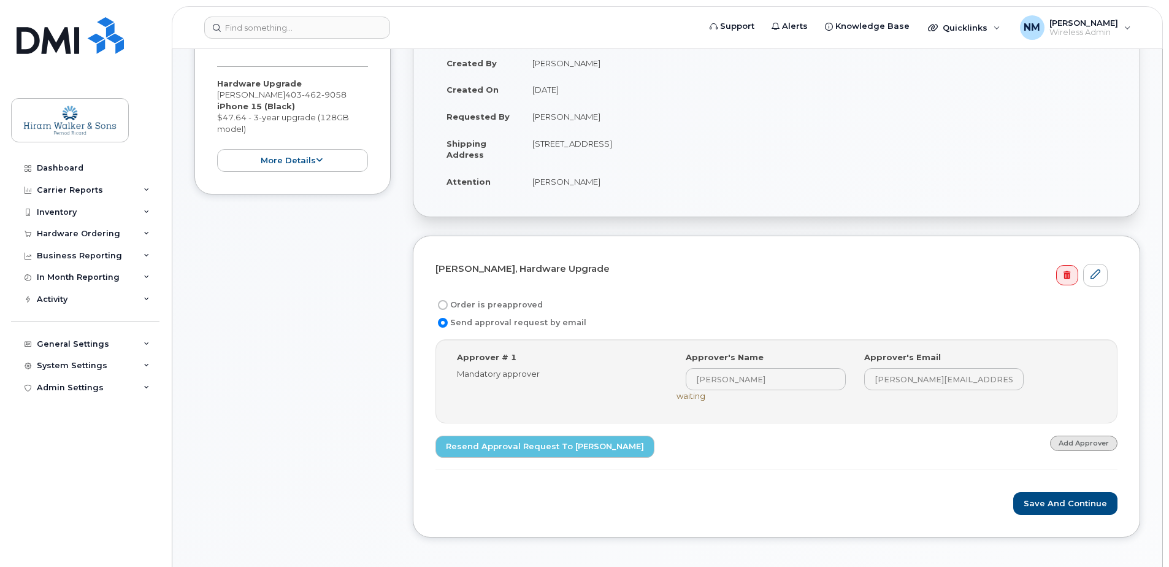
click at [1092, 440] on link "Add Approver" at bounding box center [1083, 442] width 67 height 15
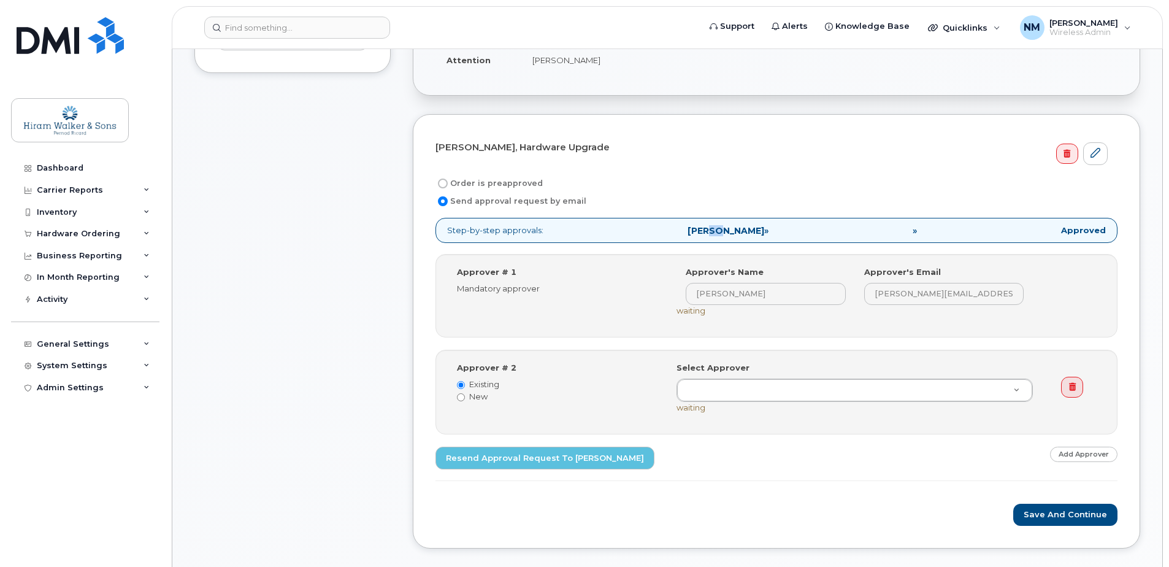
scroll to position [429, 0]
drag, startPoint x: 486, startPoint y: 367, endPoint x: 481, endPoint y: 313, distance: 54.2
click at [486, 367] on label "Approver # 2" at bounding box center [486, 367] width 59 height 12
click at [475, 270] on label "Approver # 1" at bounding box center [486, 271] width 59 height 12
drag, startPoint x: 628, startPoint y: 391, endPoint x: 597, endPoint y: 275, distance: 120.1
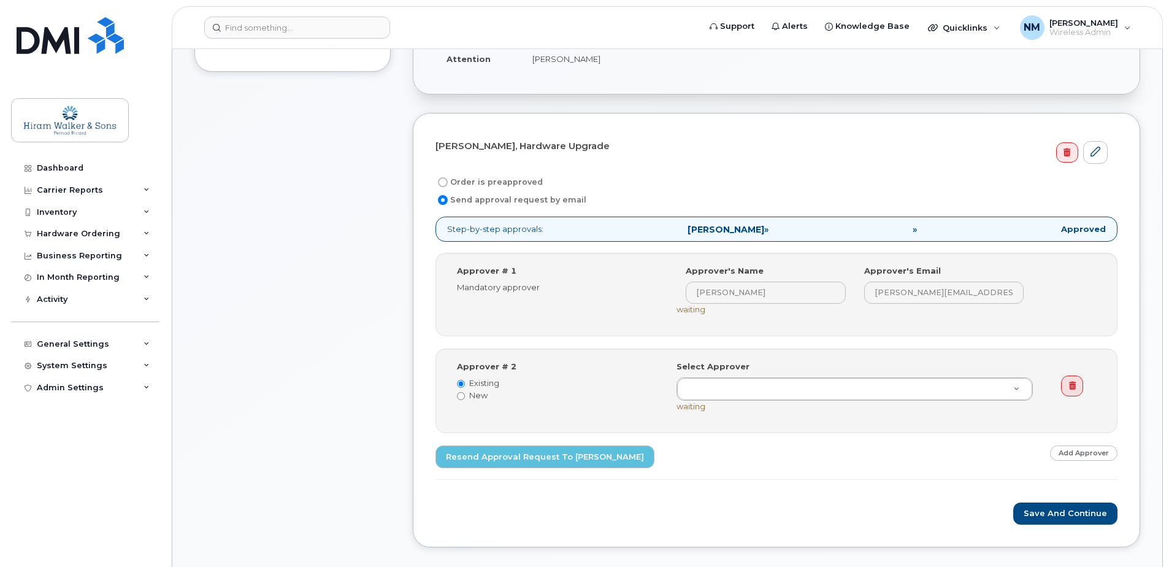
click at [597, 275] on div "Step-by-step approvals: Courtney Keith » » Approved Approver # 1 Mandatory appr…" at bounding box center [776, 348] width 682 height 263
click at [1089, 388] on div at bounding box center [1079, 379] width 55 height 36
click at [1079, 390] on link at bounding box center [1071, 385] width 21 height 21
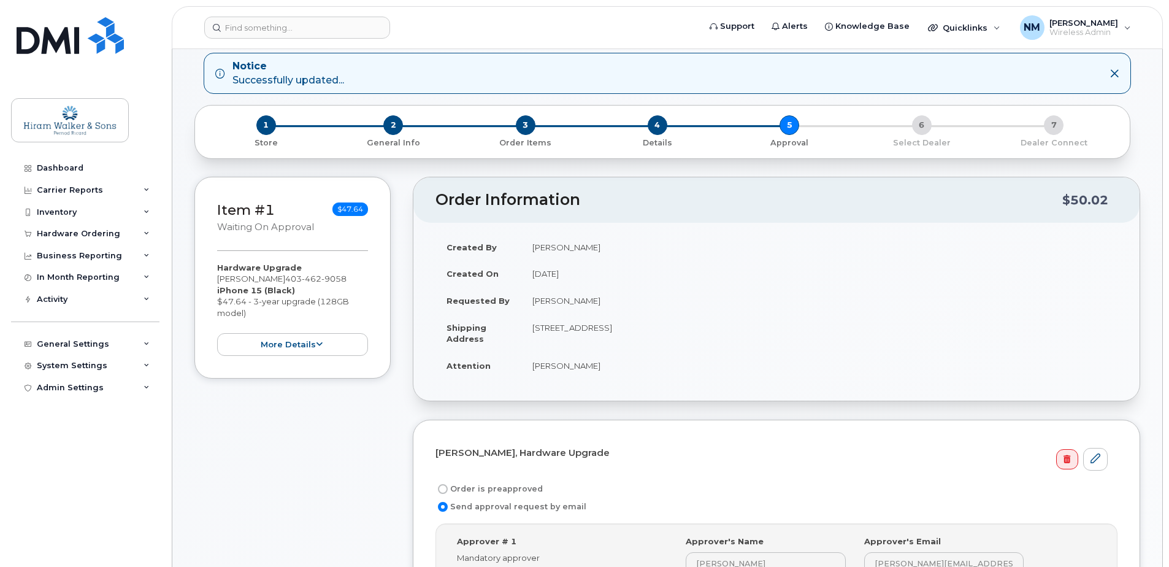
scroll to position [245, 0]
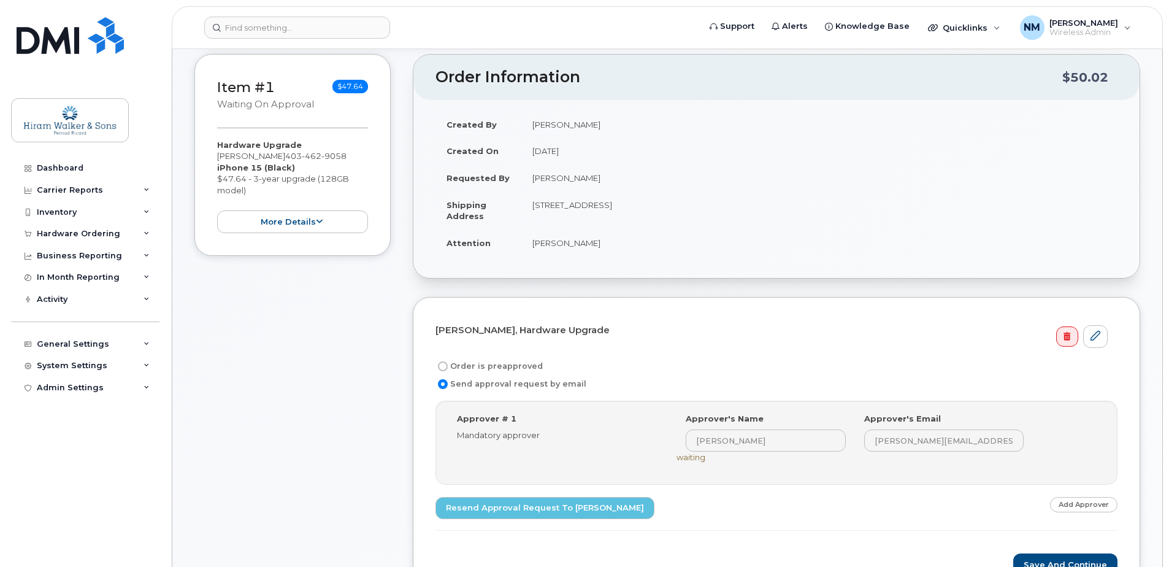
click at [486, 363] on label "Order is preapproved" at bounding box center [488, 366] width 107 height 15
click at [448, 363] on input "Order is preapproved" at bounding box center [443, 366] width 10 height 10
radio input "true"
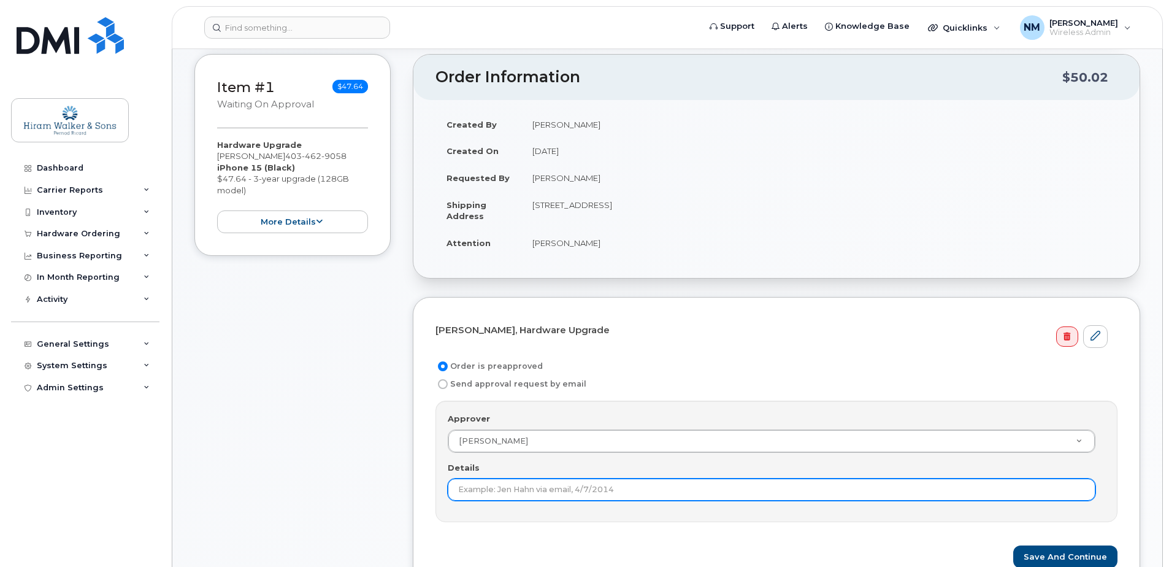
click at [545, 497] on input "Details" at bounding box center [772, 489] width 648 height 22
type input "D"
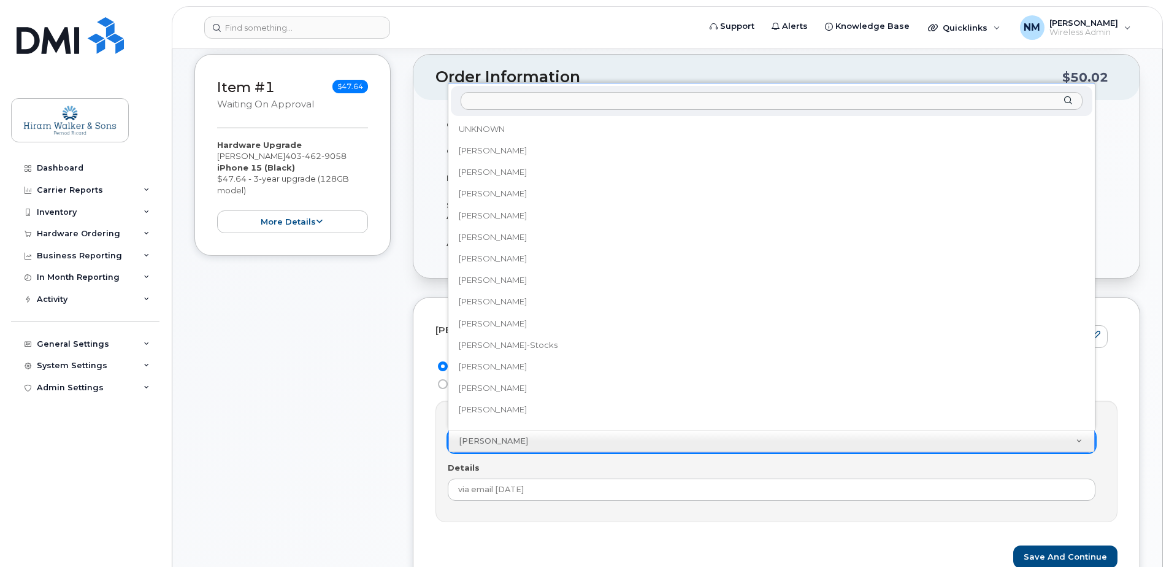
scroll to position [1219, 0]
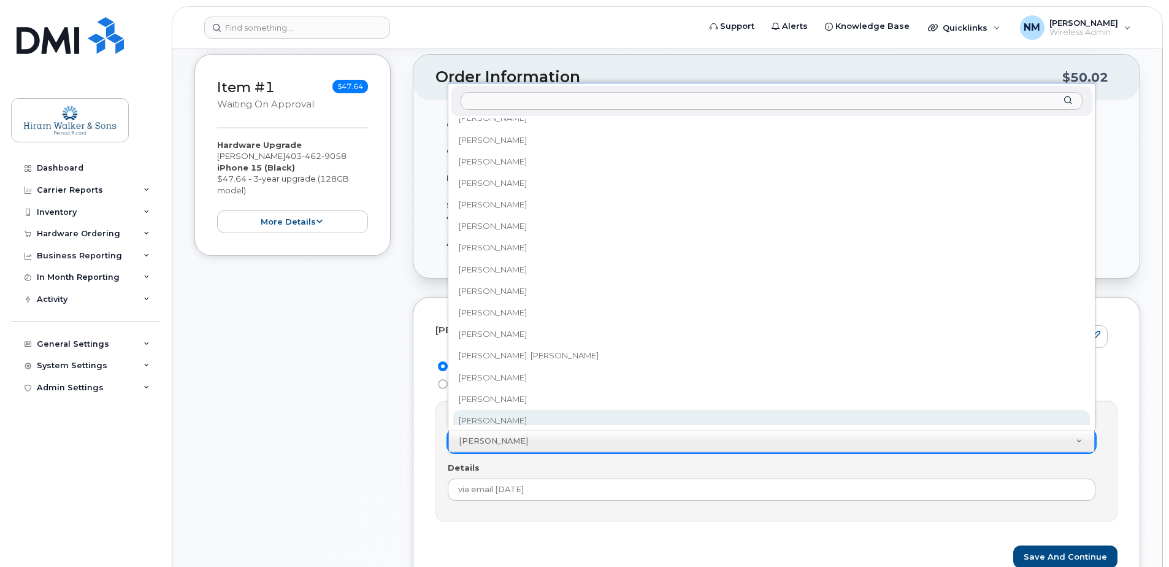
drag, startPoint x: 531, startPoint y: 431, endPoint x: 280, endPoint y: 399, distance: 252.9
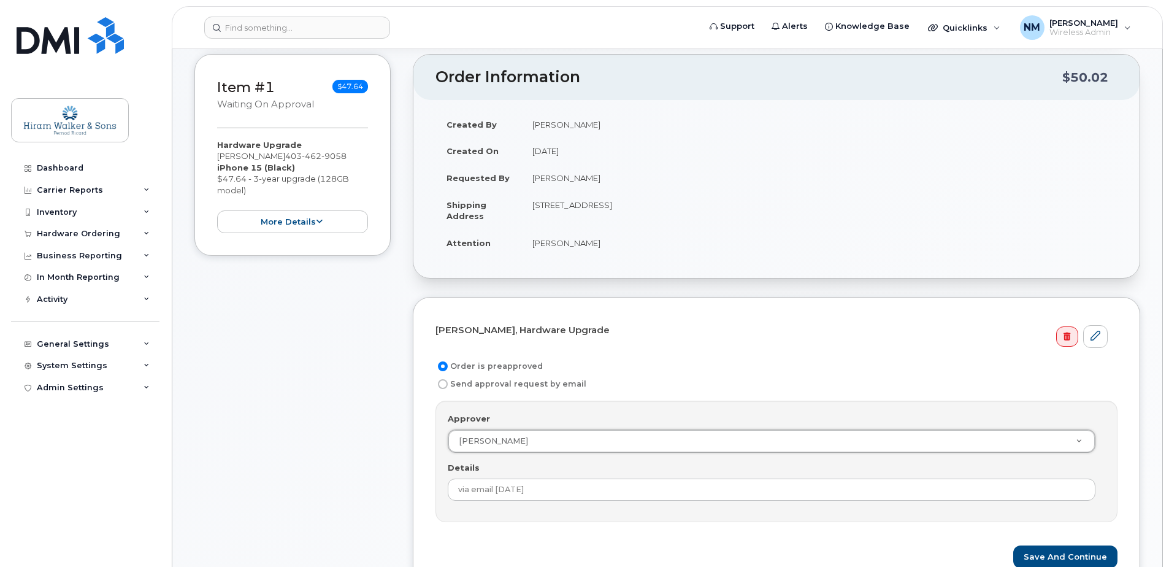
drag, startPoint x: 505, startPoint y: 442, endPoint x: 395, endPoint y: 429, distance: 111.2
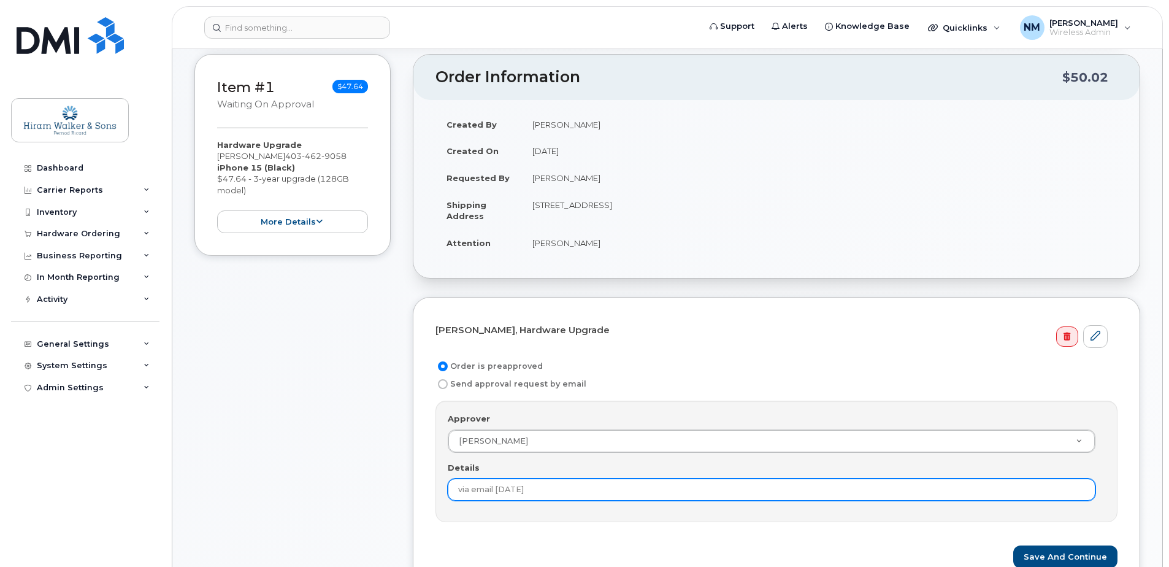
click at [454, 492] on input "via email 9/24/2025" at bounding box center [772, 489] width 648 height 22
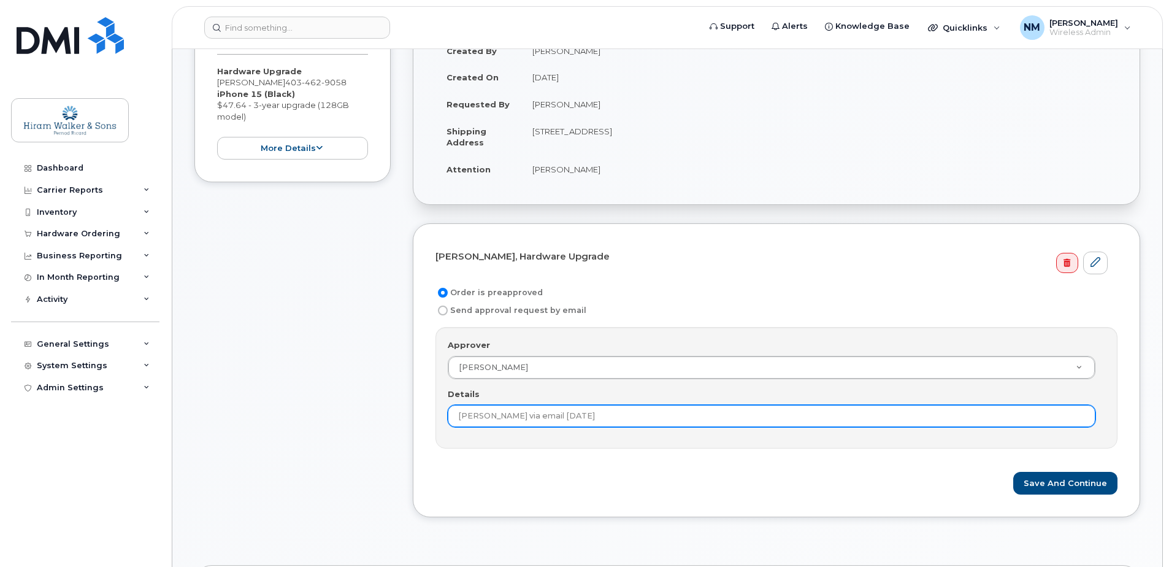
scroll to position [491, 0]
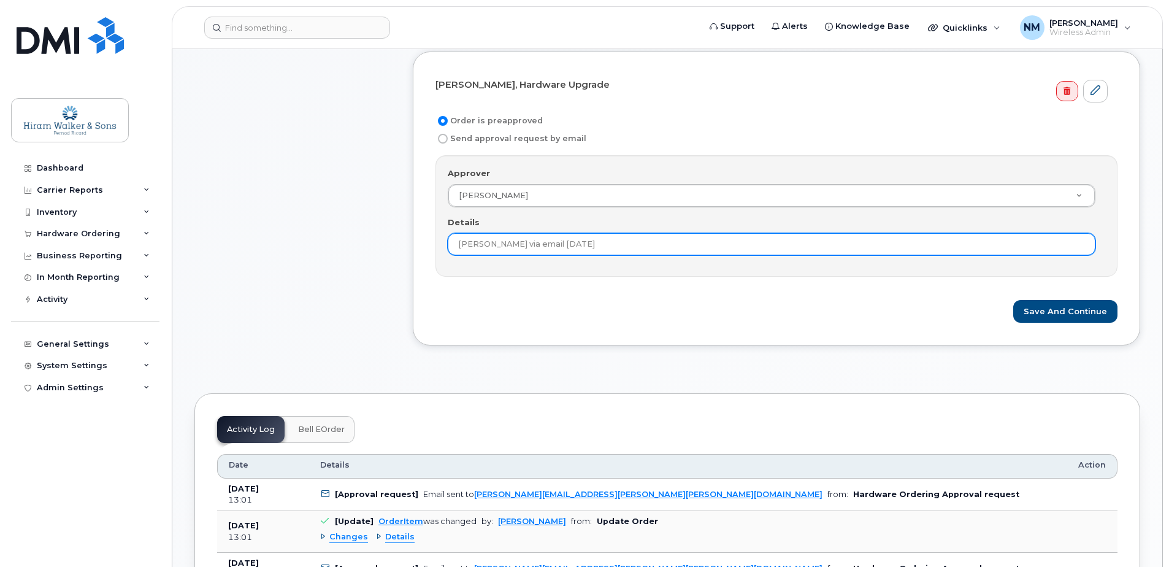
type input "Devon Pollard via email 9/24/2025"
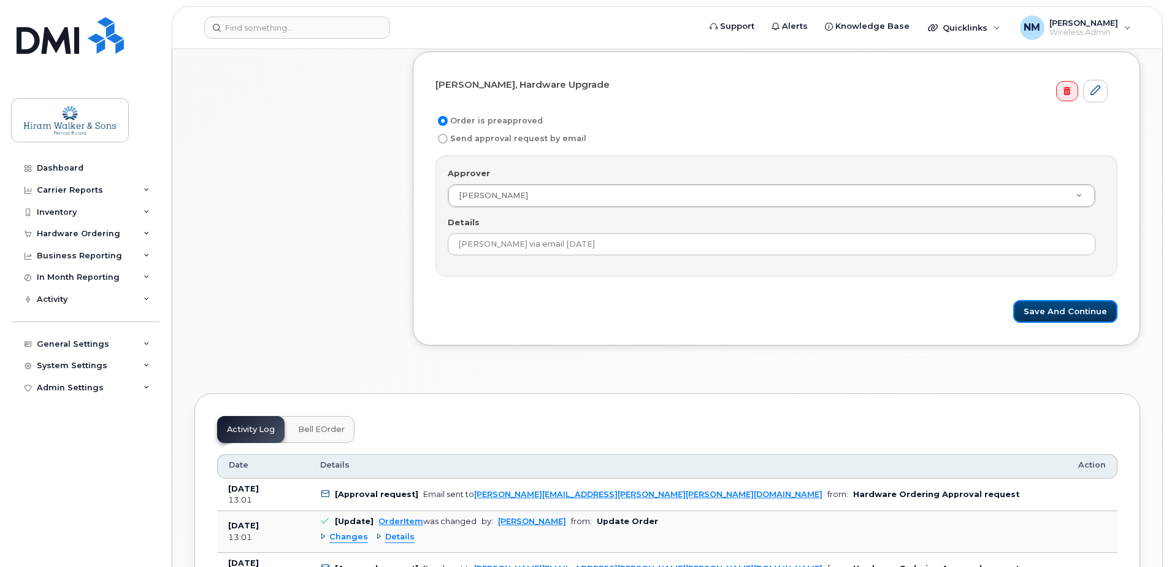
click at [1032, 305] on button "Save and Continue" at bounding box center [1065, 311] width 104 height 23
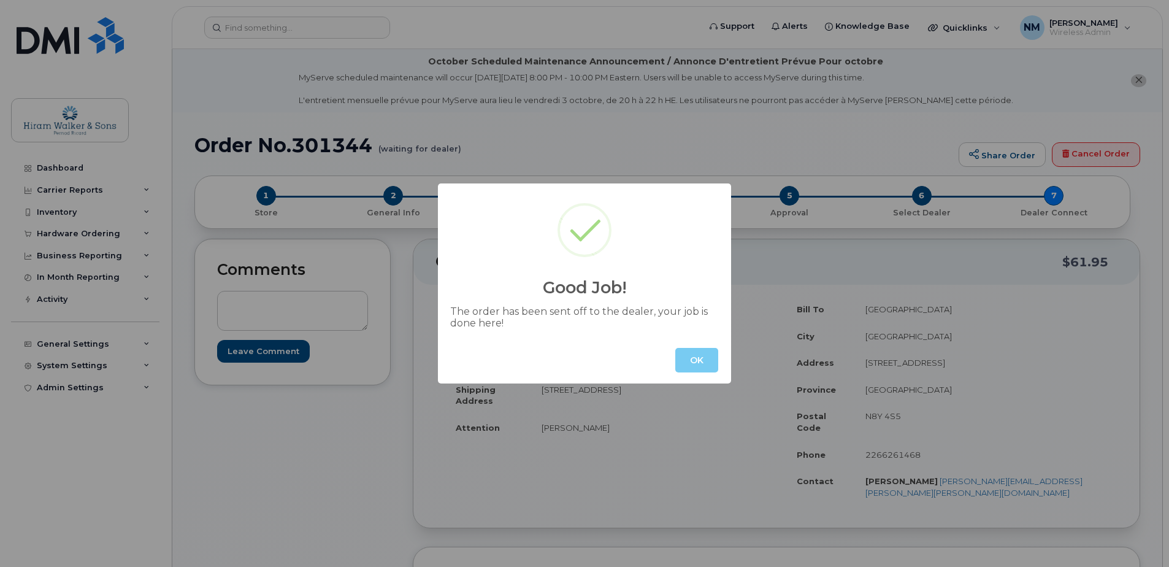
click at [707, 359] on button "OK" at bounding box center [696, 360] width 43 height 25
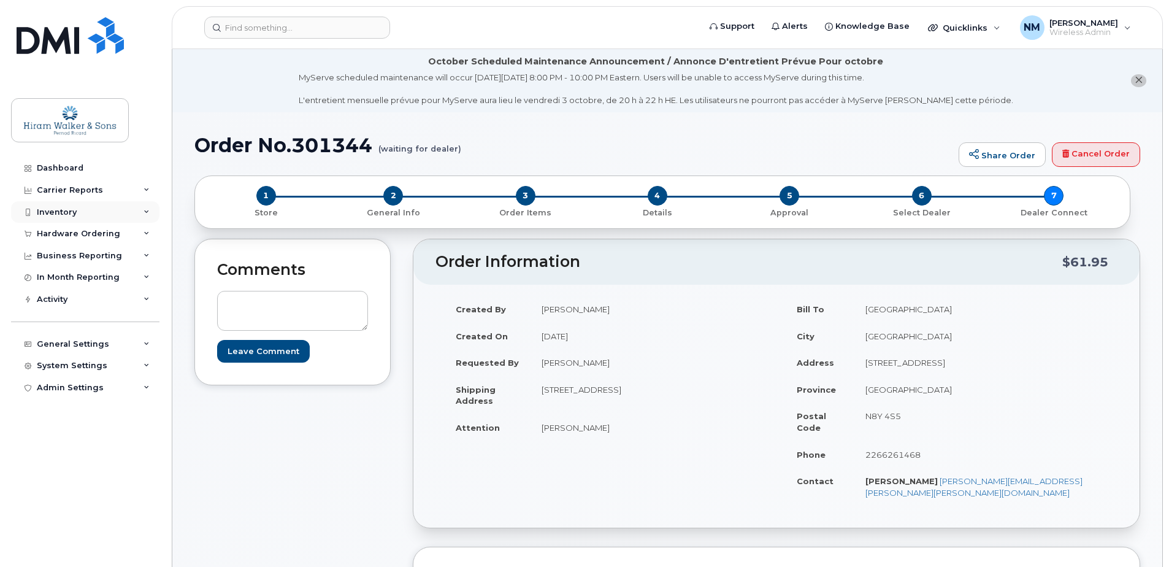
click at [80, 205] on div "Inventory" at bounding box center [85, 212] width 148 height 22
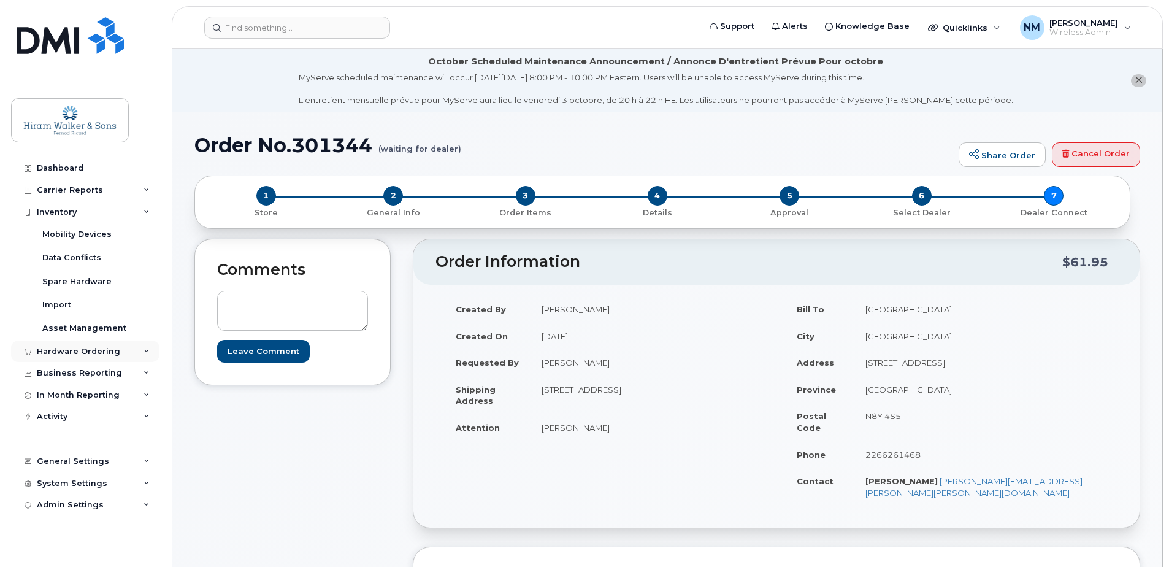
click at [83, 359] on div "Hardware Ordering" at bounding box center [85, 351] width 148 height 22
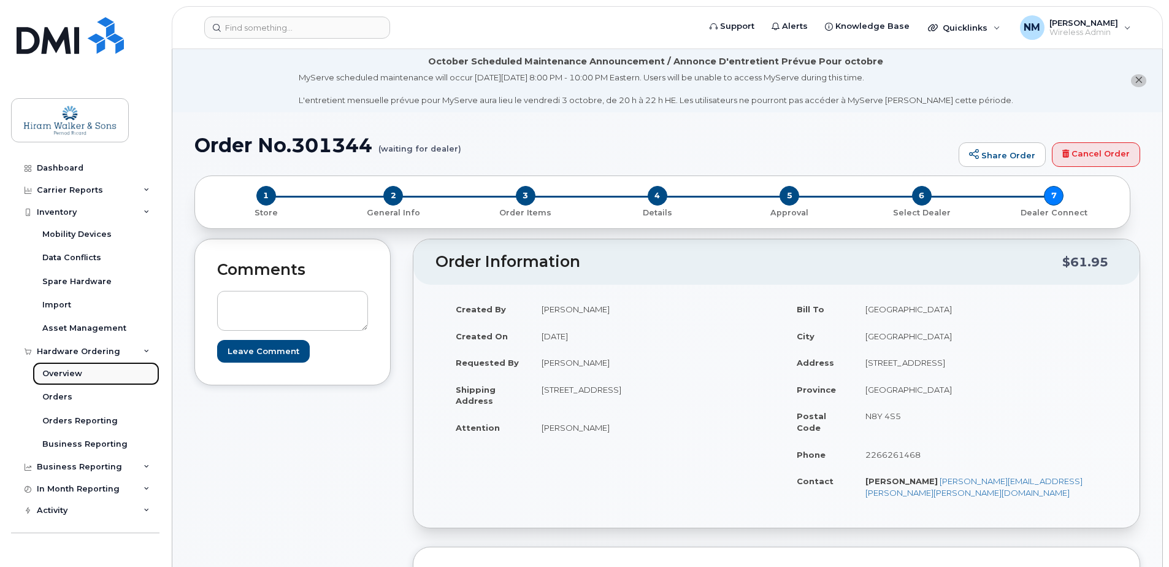
click at [88, 374] on link "Overview" at bounding box center [96, 373] width 127 height 23
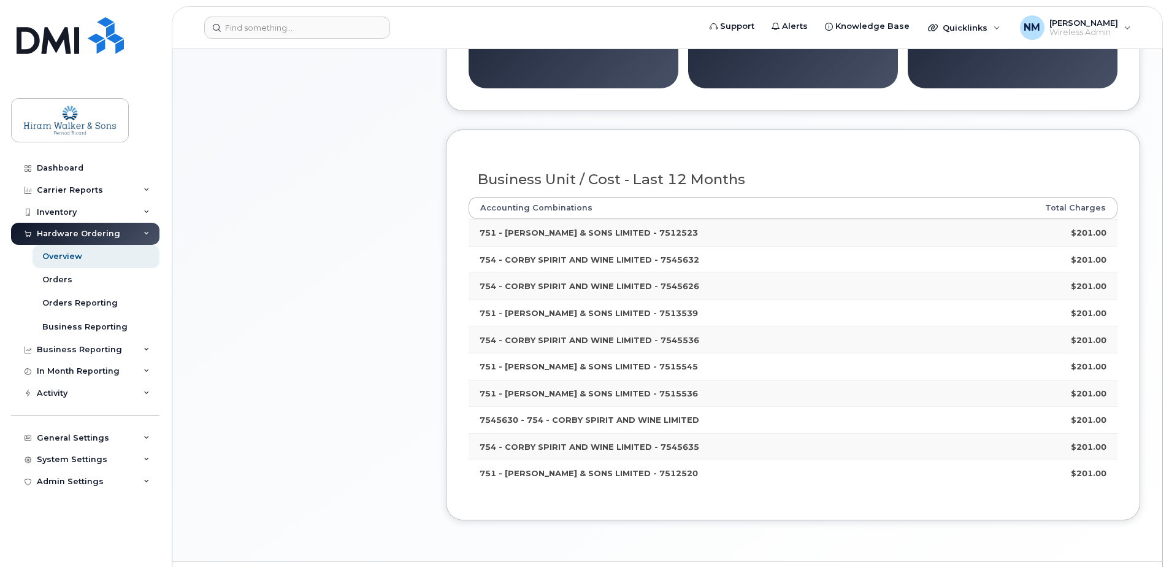
scroll to position [307, 0]
click at [47, 275] on div "Orders" at bounding box center [57, 279] width 30 height 11
